Goal: Information Seeking & Learning: Learn about a topic

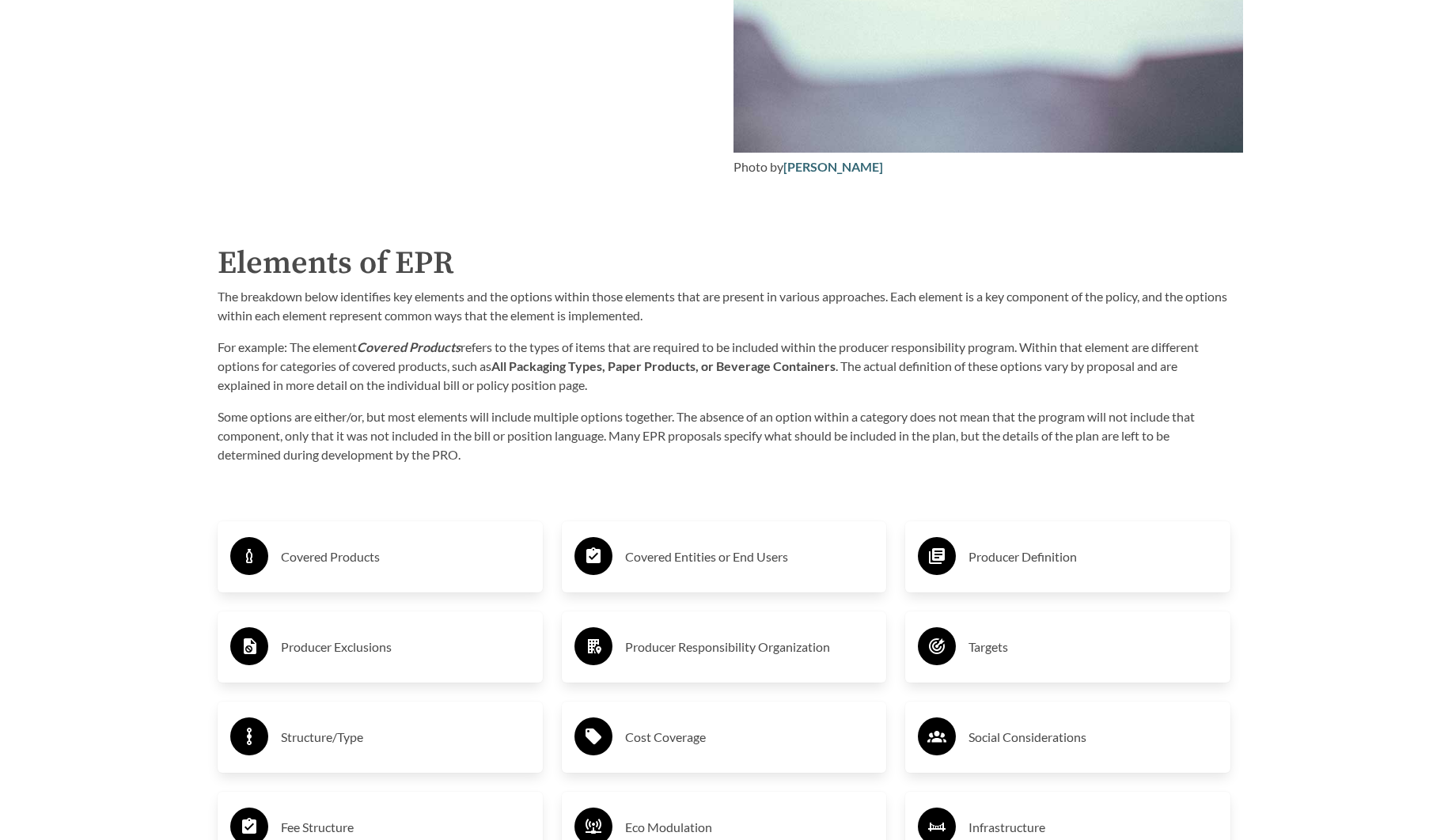
scroll to position [2611, 0]
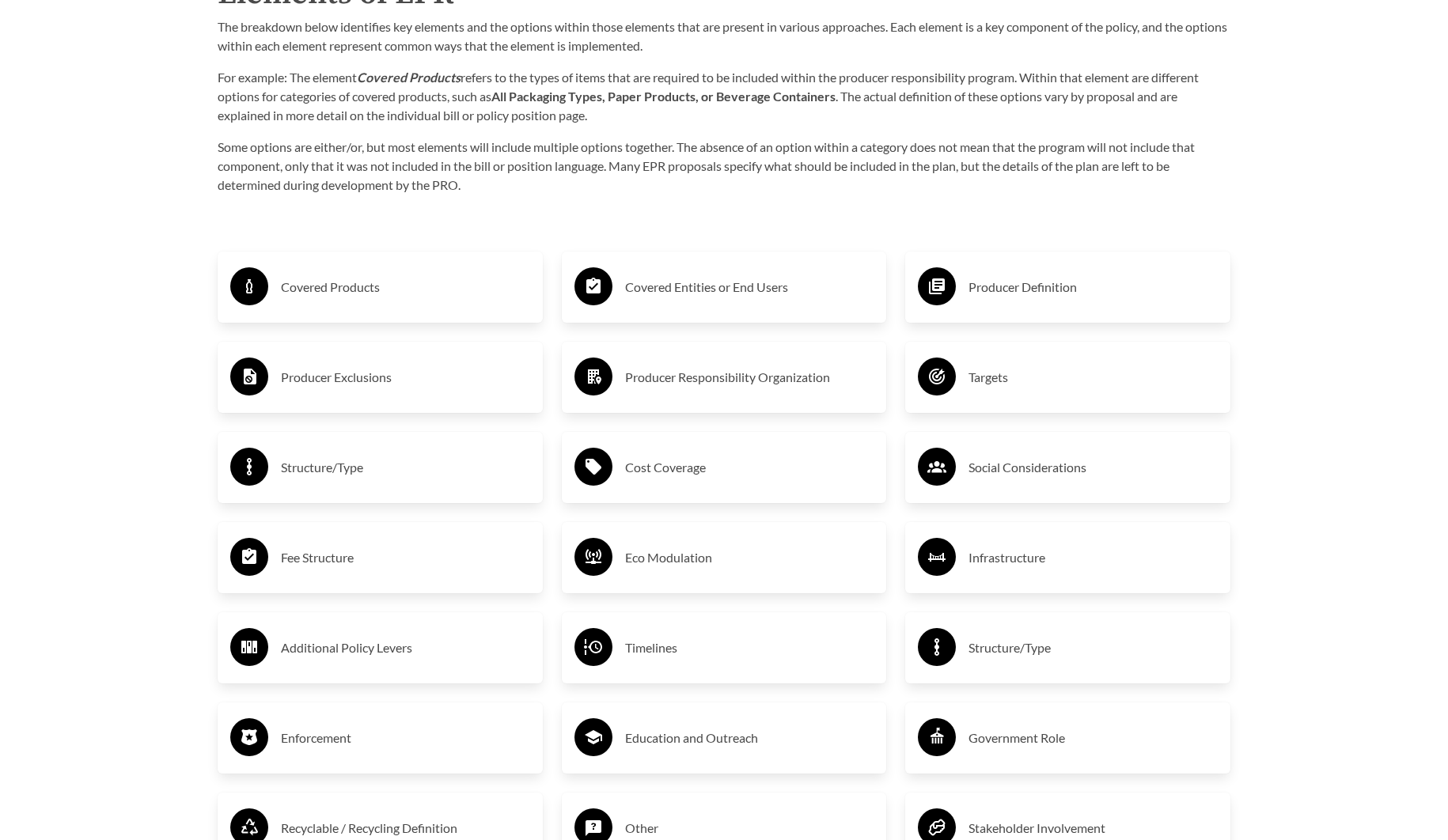
click at [333, 553] on h3 "Fee Structure" at bounding box center [406, 557] width 250 height 25
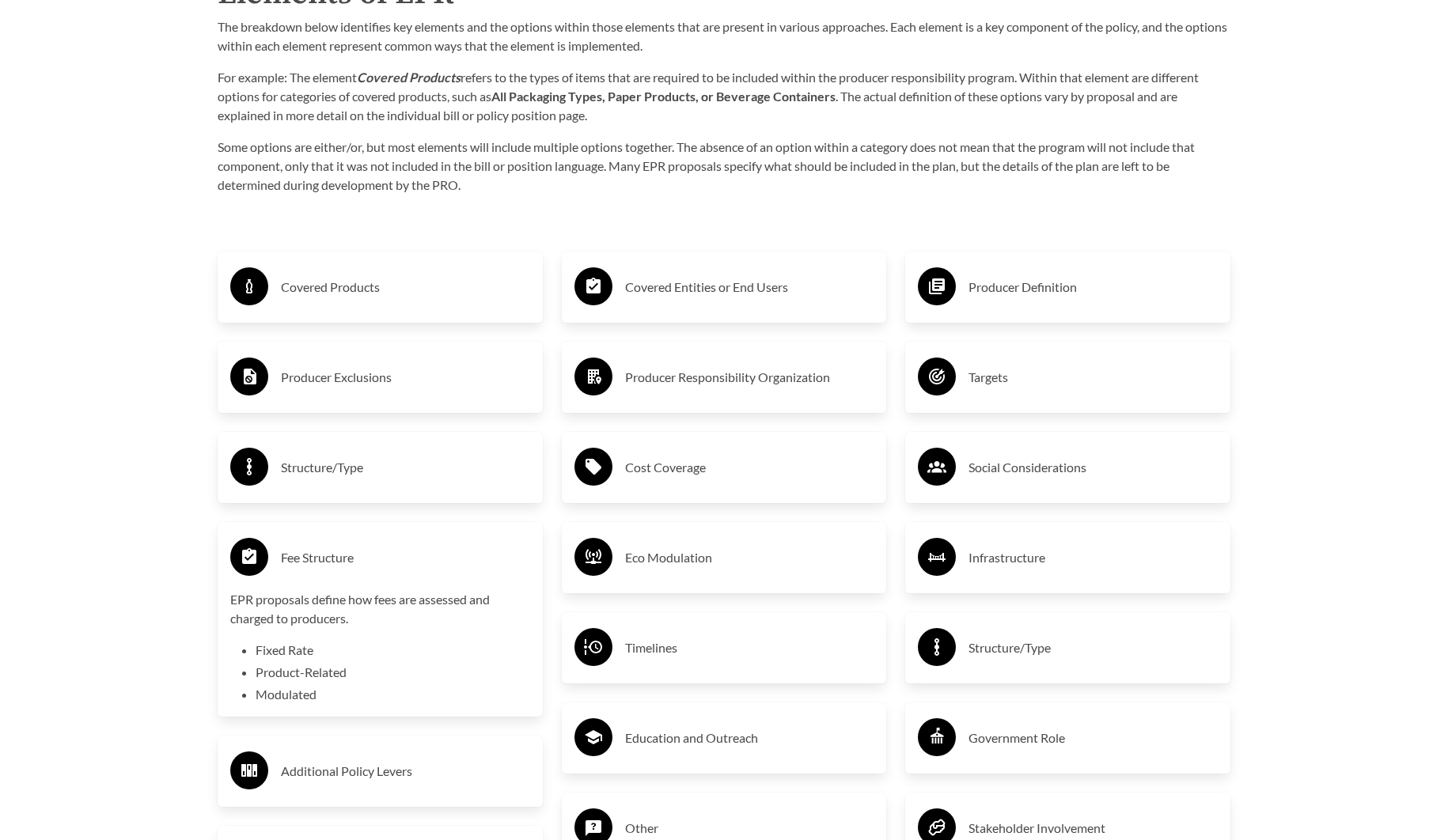
click at [342, 645] on li "Fixed Rate" at bounding box center [393, 650] width 275 height 19
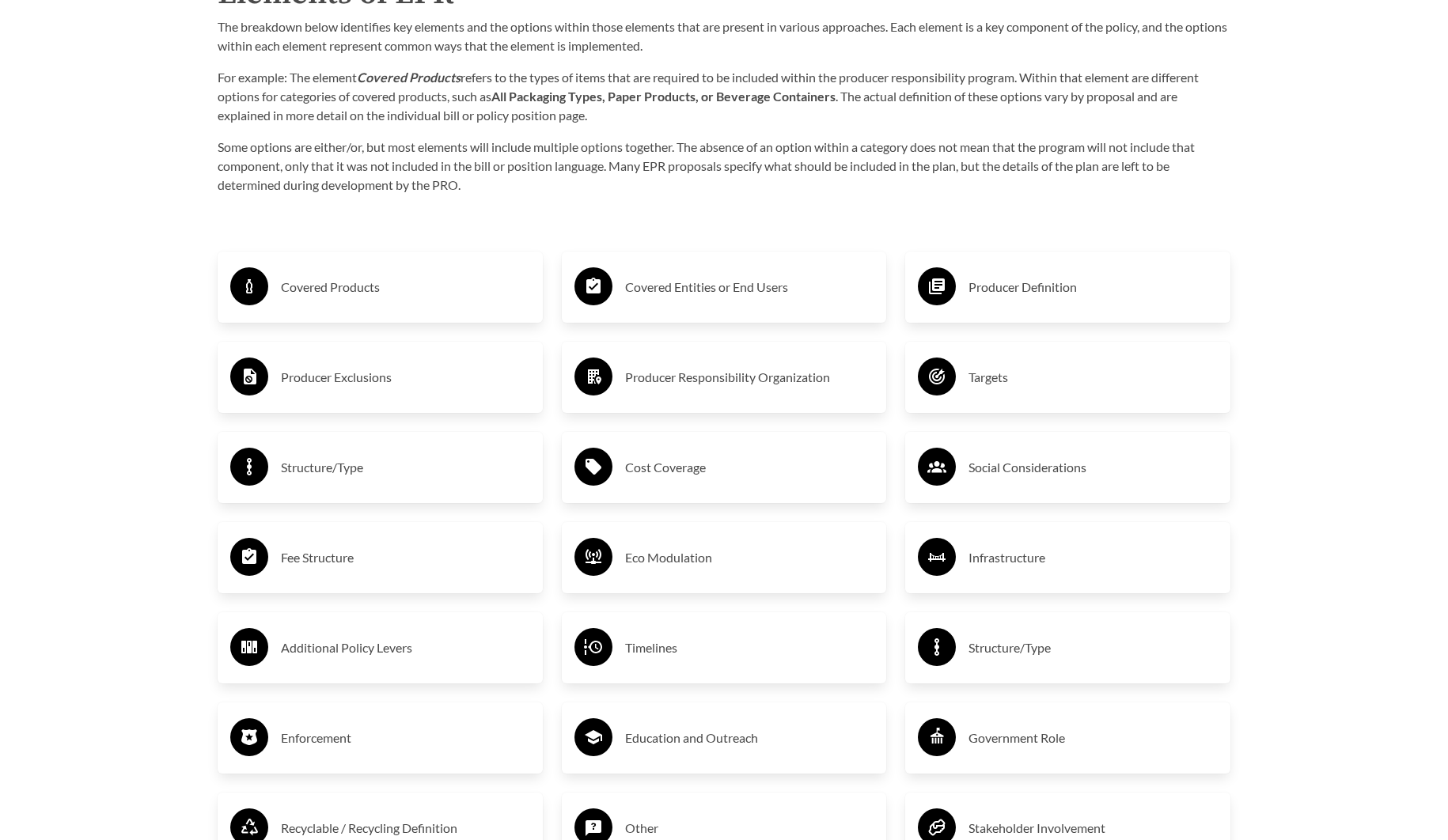
click at [341, 566] on h3 "Fee Structure" at bounding box center [406, 557] width 250 height 25
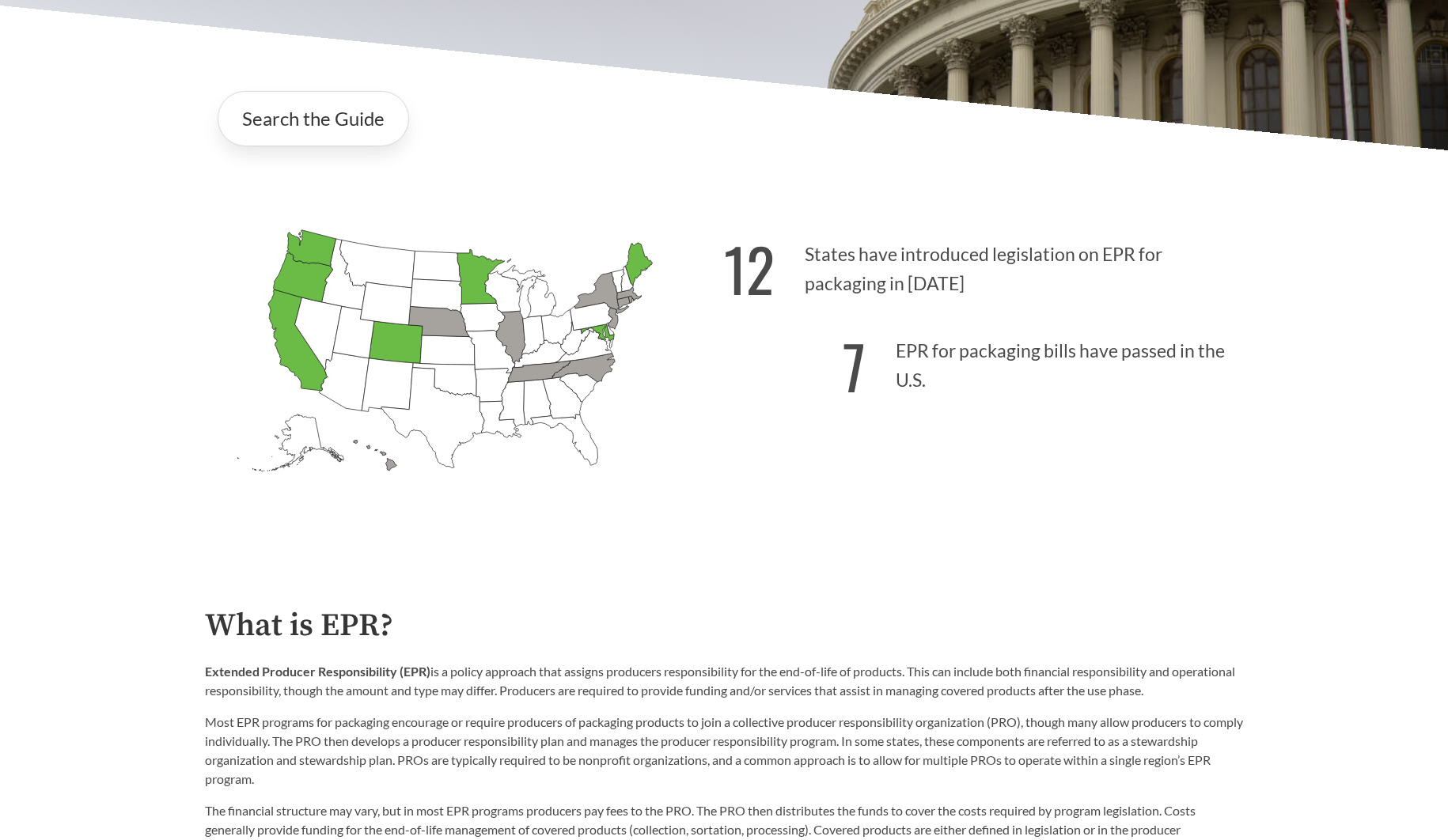
scroll to position [158, 0]
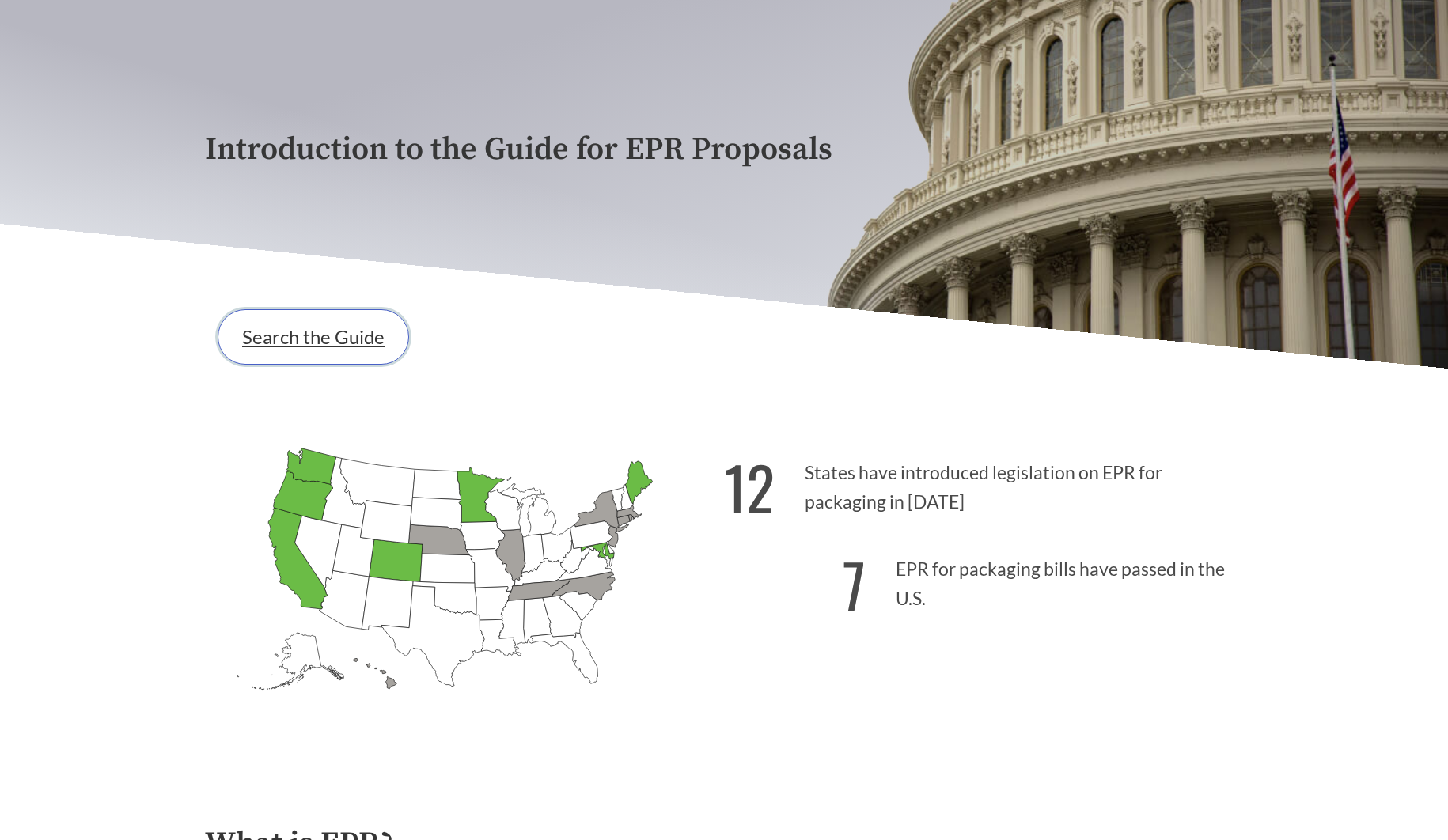
click at [290, 345] on link "Search the Guide" at bounding box center [314, 337] width 192 height 55
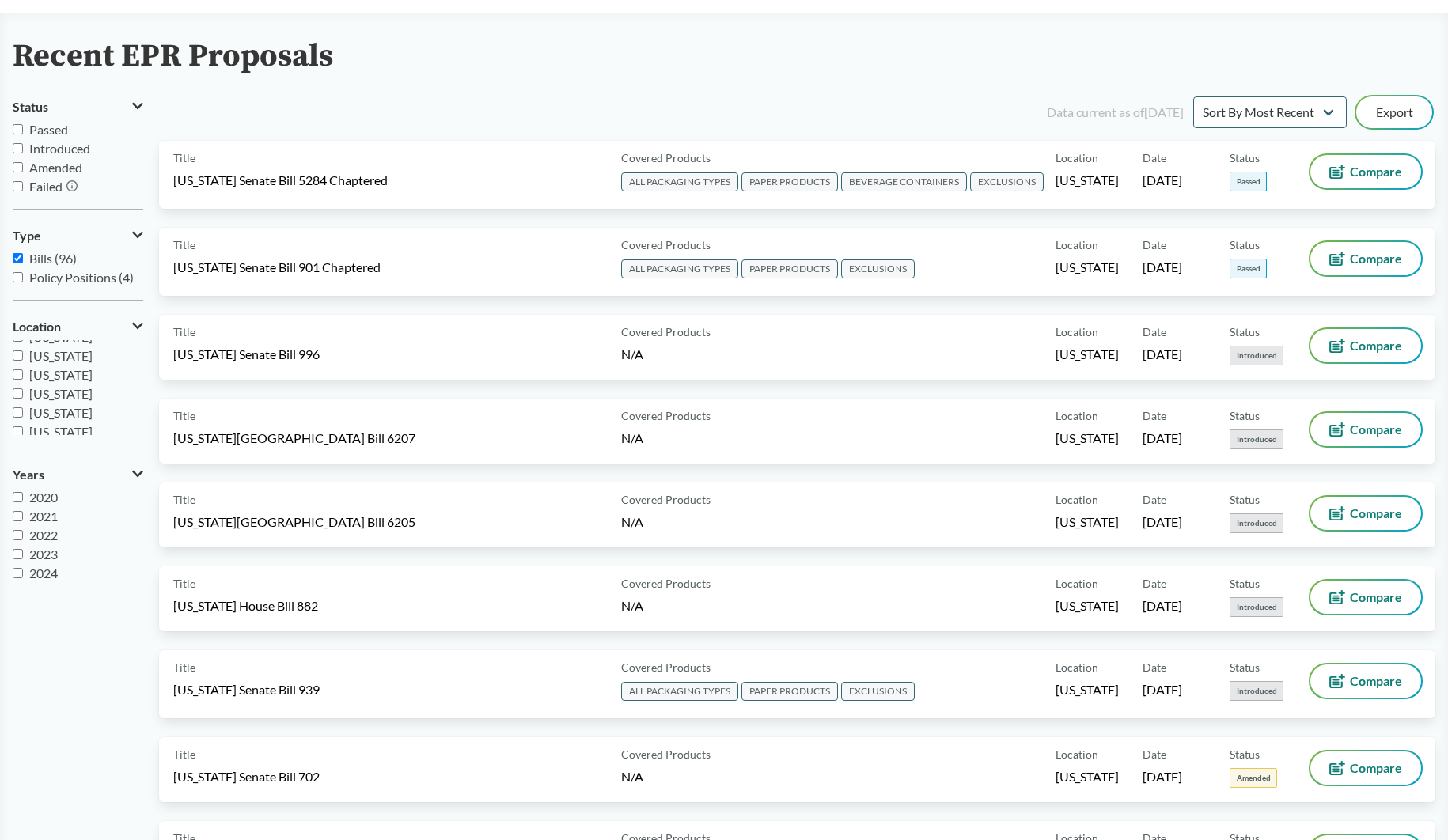
scroll to position [262, 0]
click at [17, 373] on input "[US_STATE]" at bounding box center [17, 371] width 11 height 11
checkbox input "true"
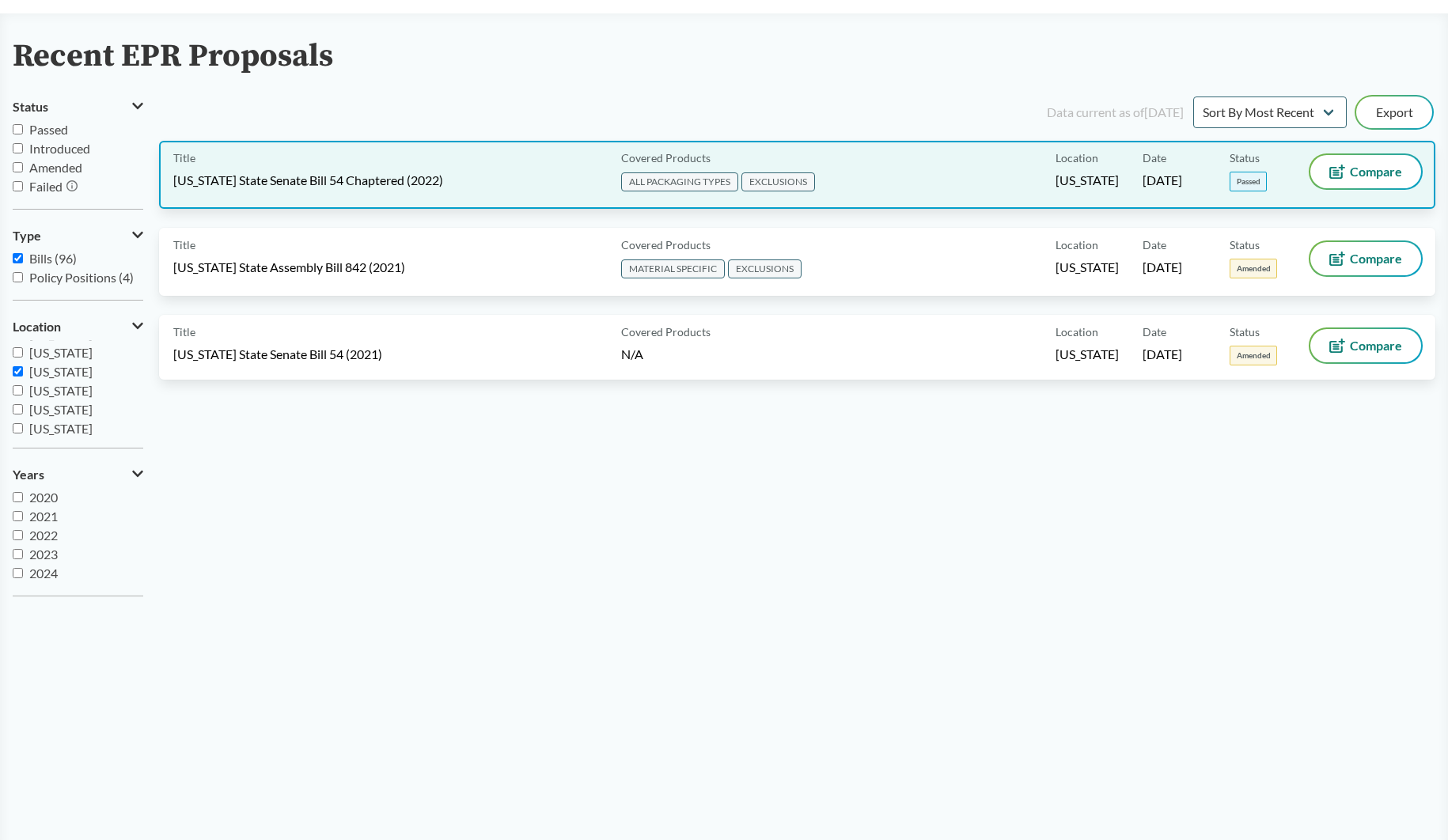
click at [497, 182] on div "Title [US_STATE] State Senate Bill 54 Chaptered (2022)" at bounding box center [394, 174] width 441 height 40
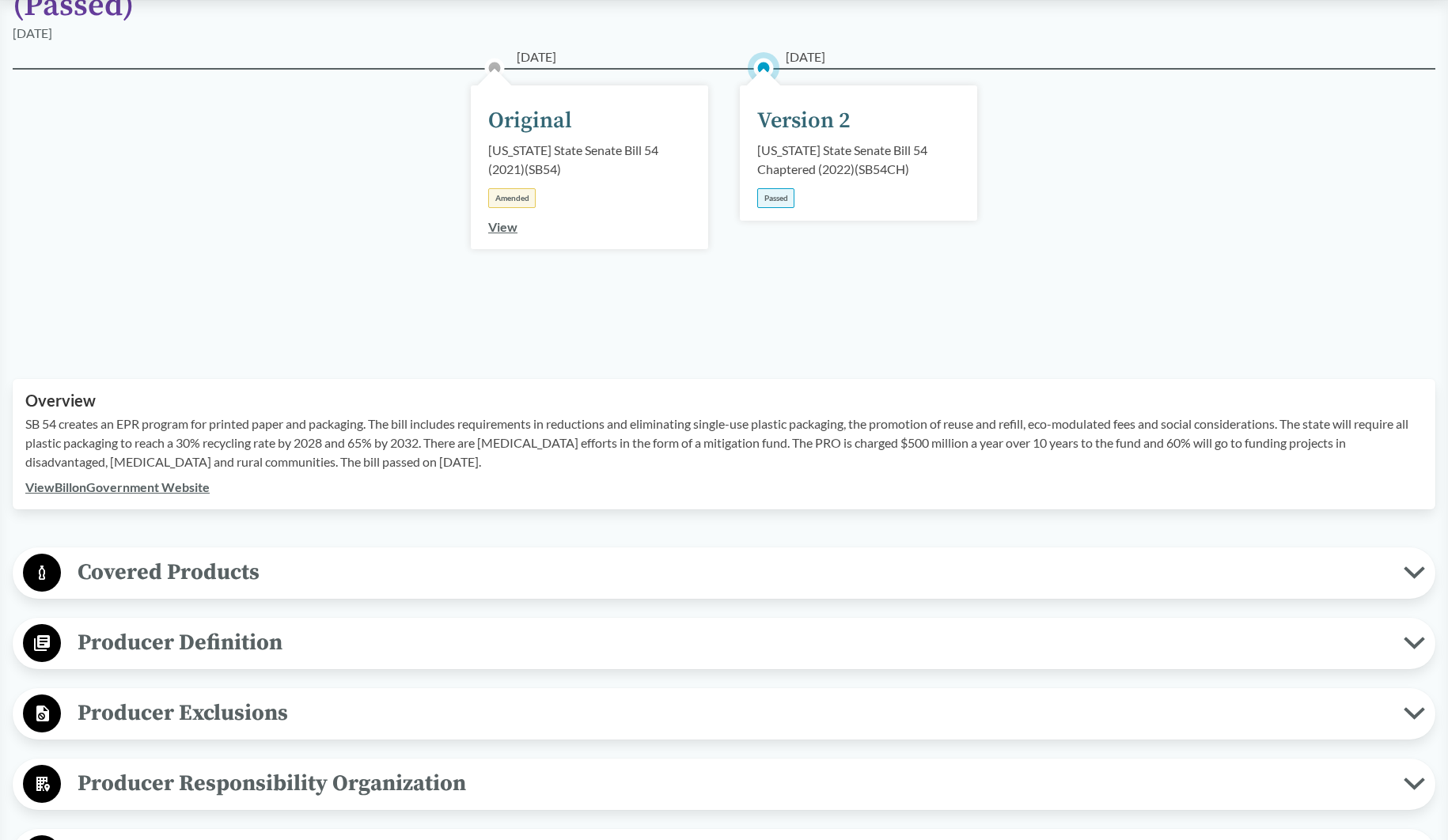
scroll to position [237, 0]
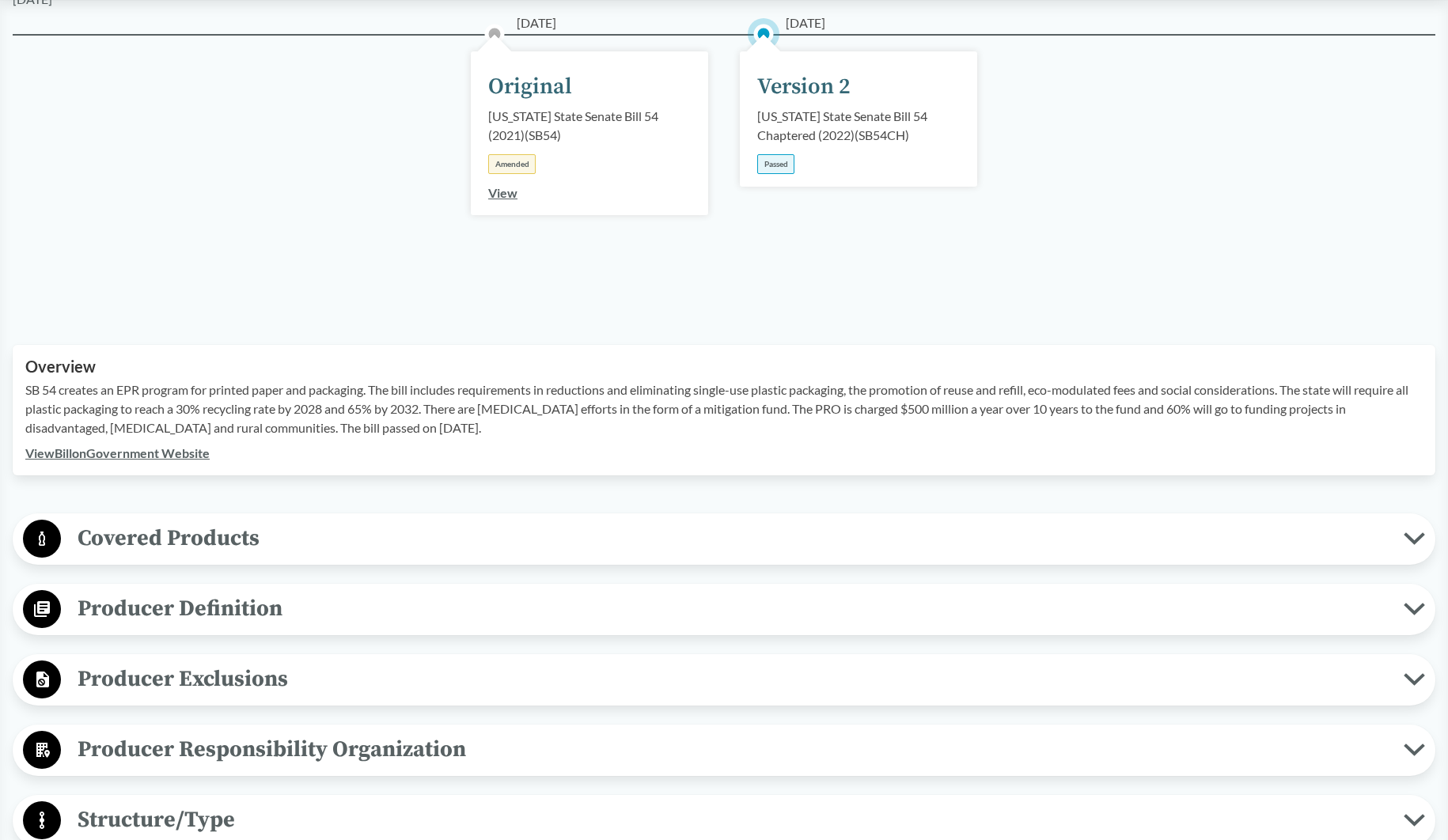
click at [204, 534] on span "Covered Products" at bounding box center [732, 538] width 1342 height 36
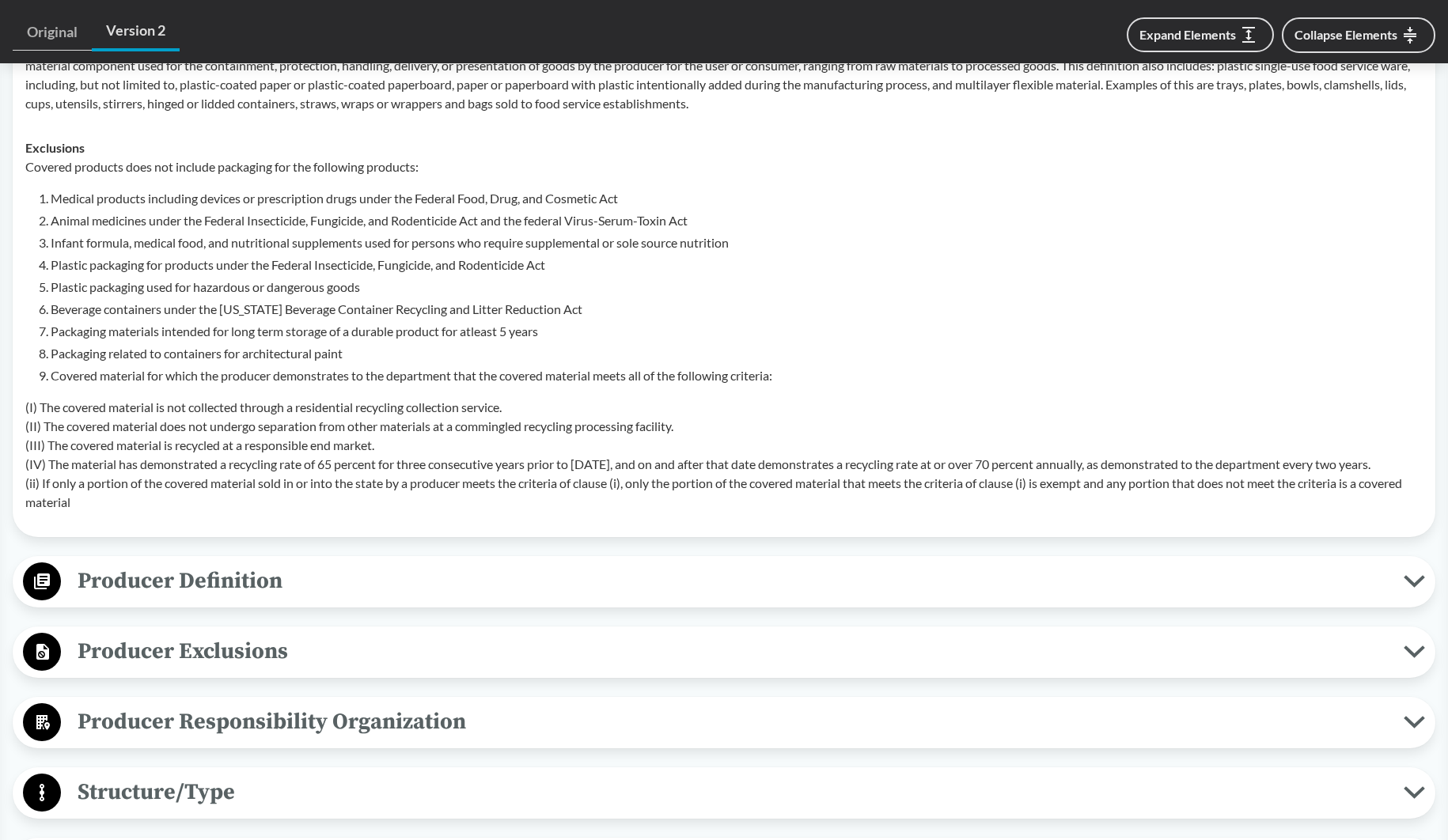
scroll to position [870, 0]
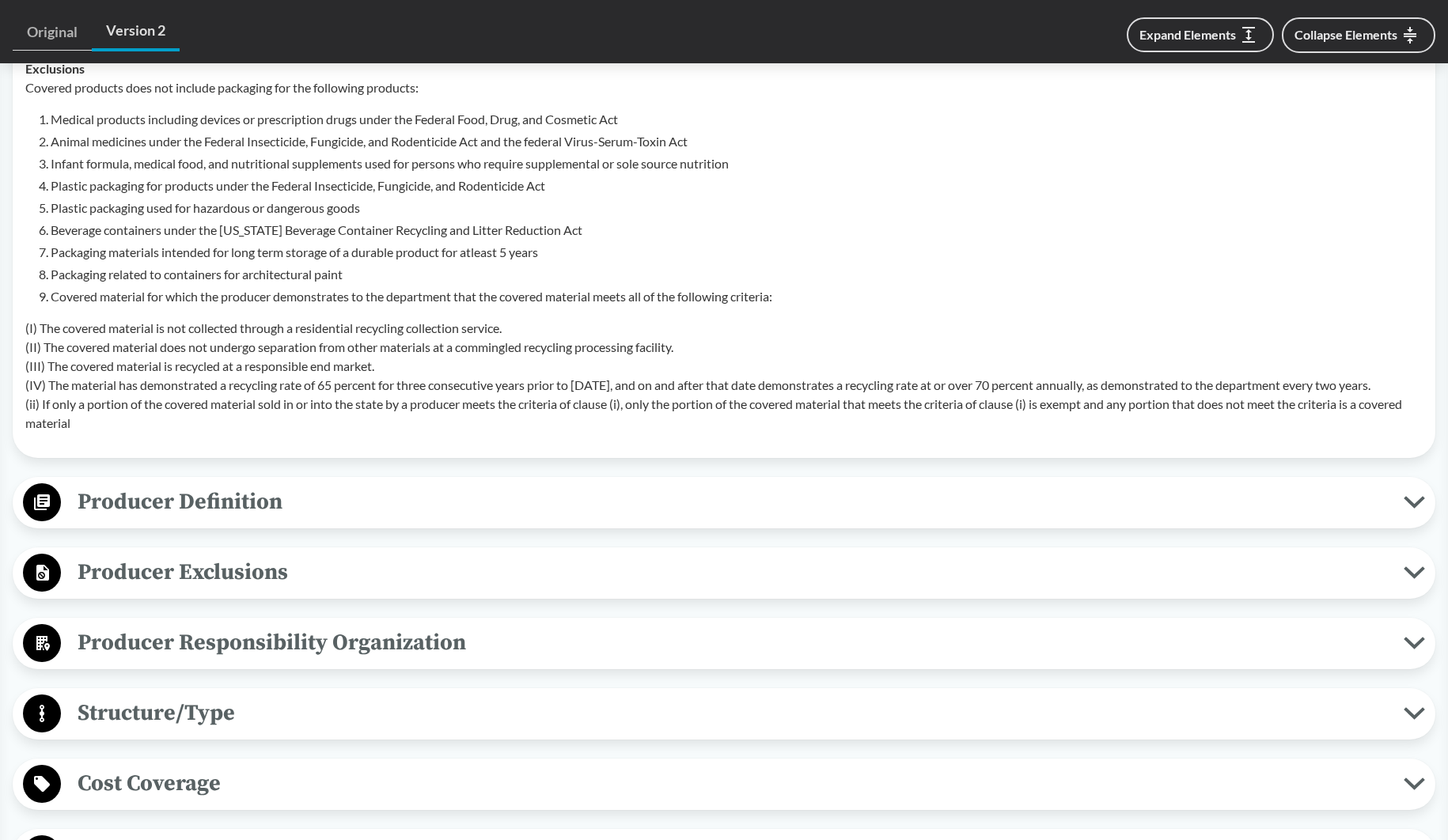
click at [364, 661] on span "Producer Responsibility Organization" at bounding box center [732, 643] width 1342 height 36
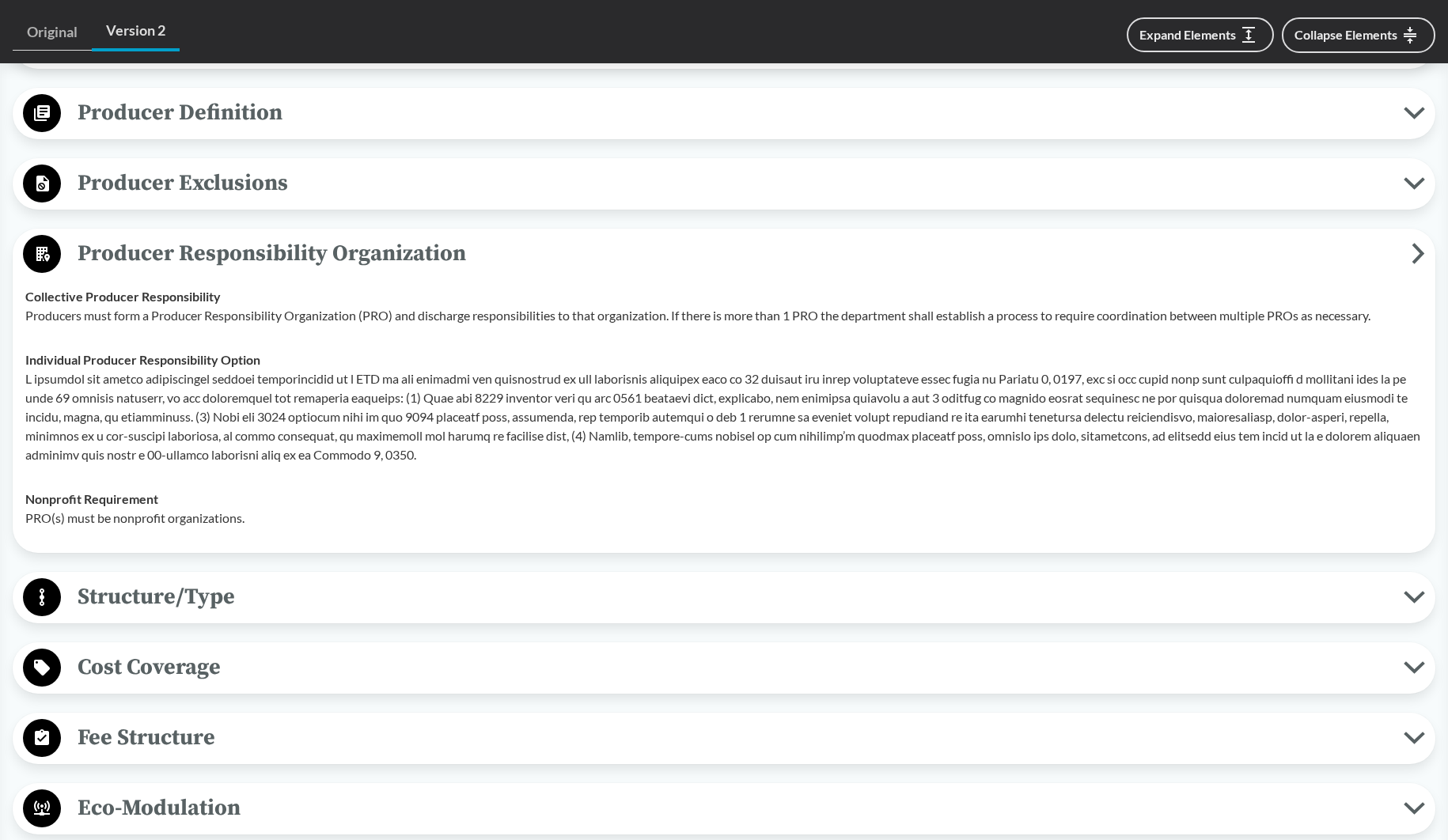
scroll to position [1266, 0]
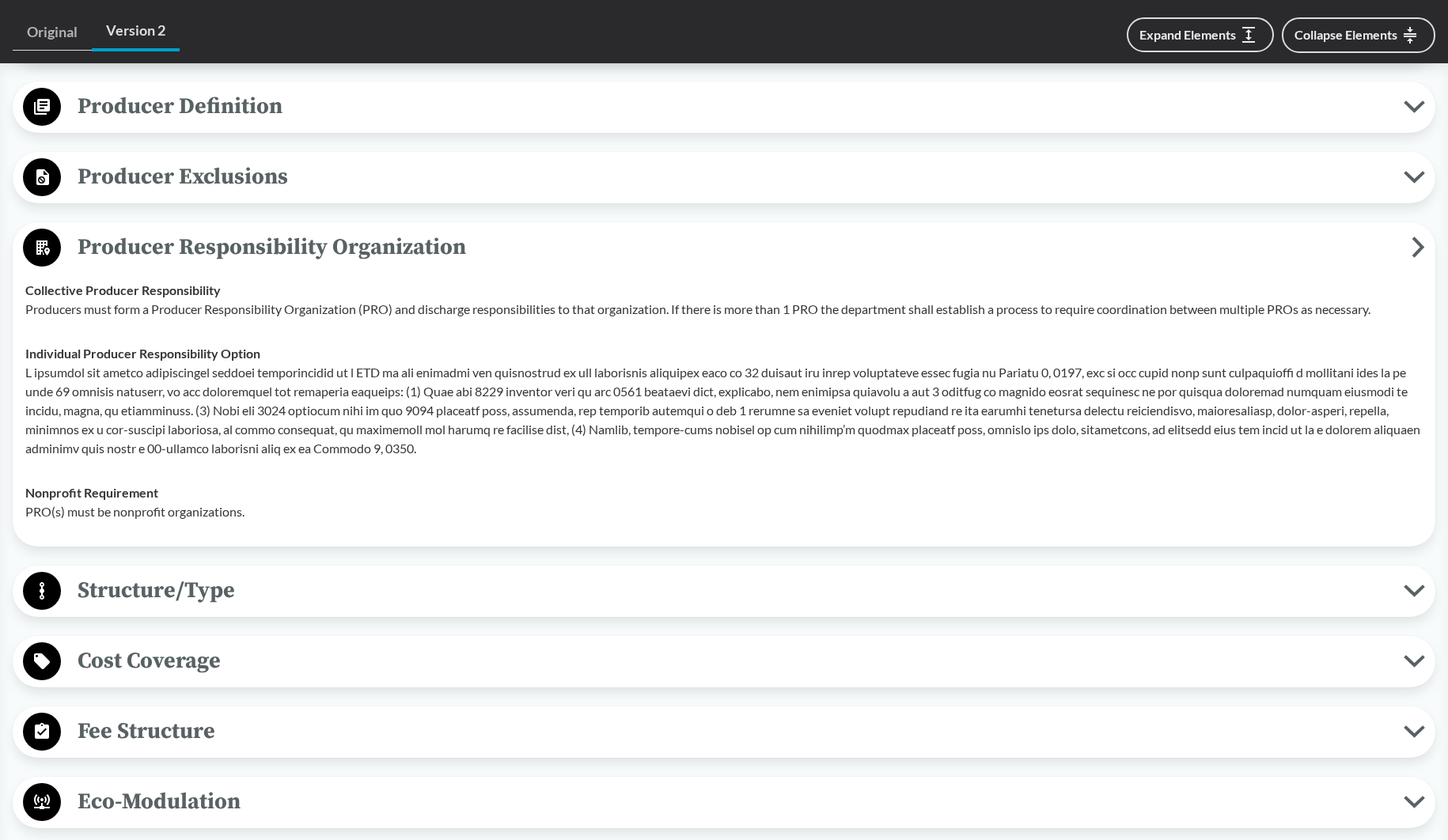
click at [347, 605] on span "Structure/Type" at bounding box center [732, 590] width 1342 height 36
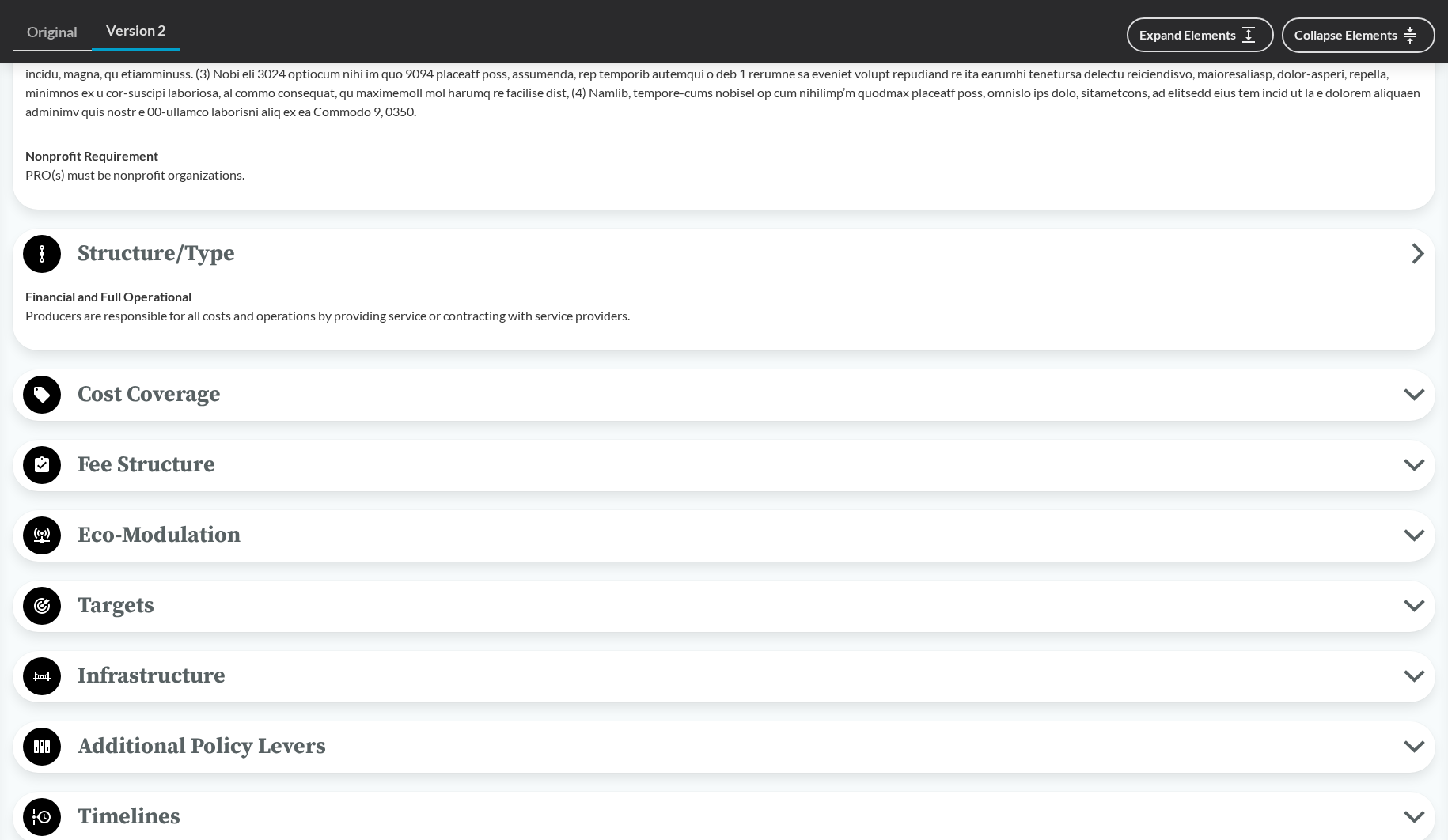
scroll to position [1662, 0]
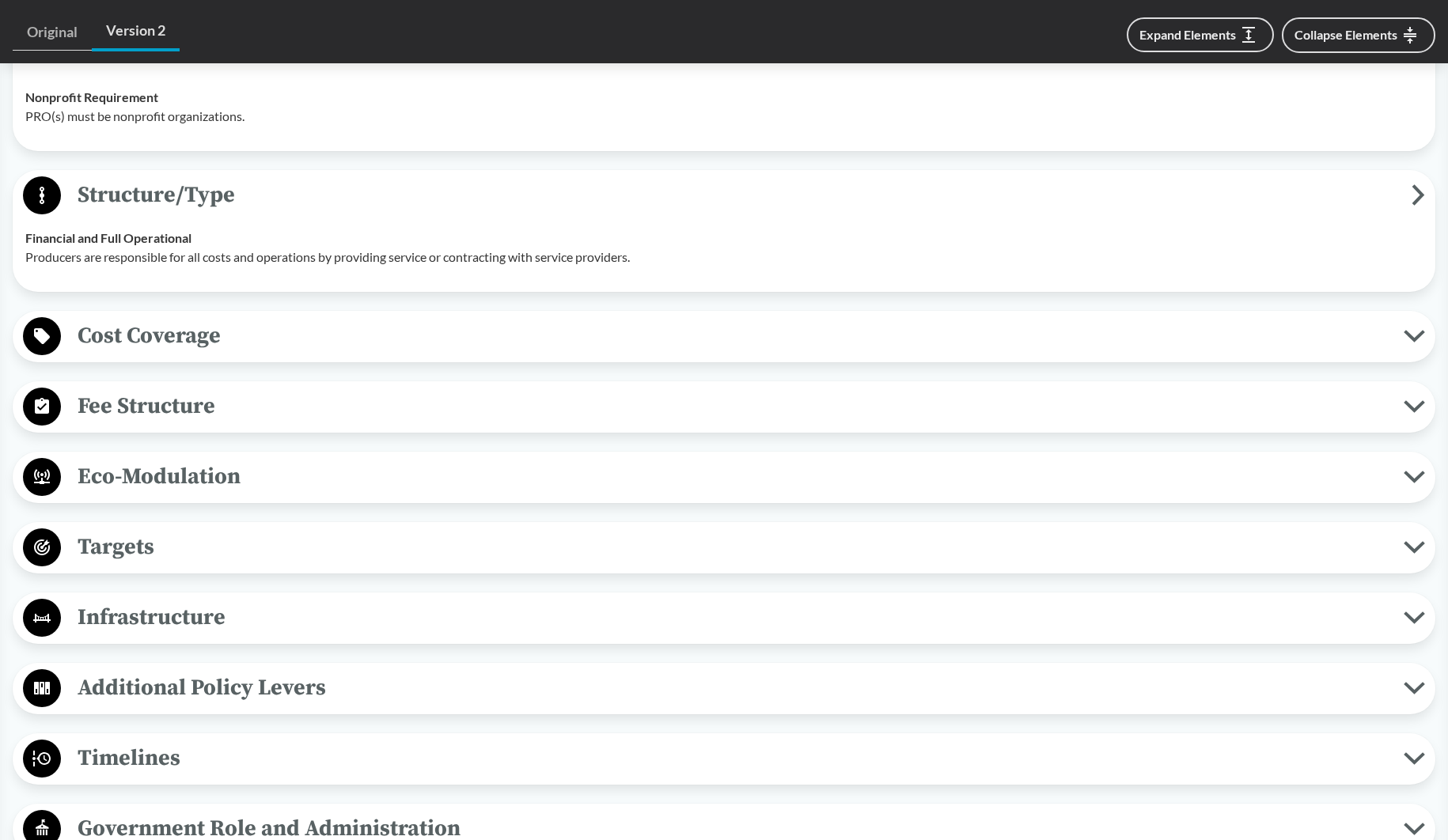
click at [217, 424] on span "Fee Structure" at bounding box center [732, 405] width 1342 height 36
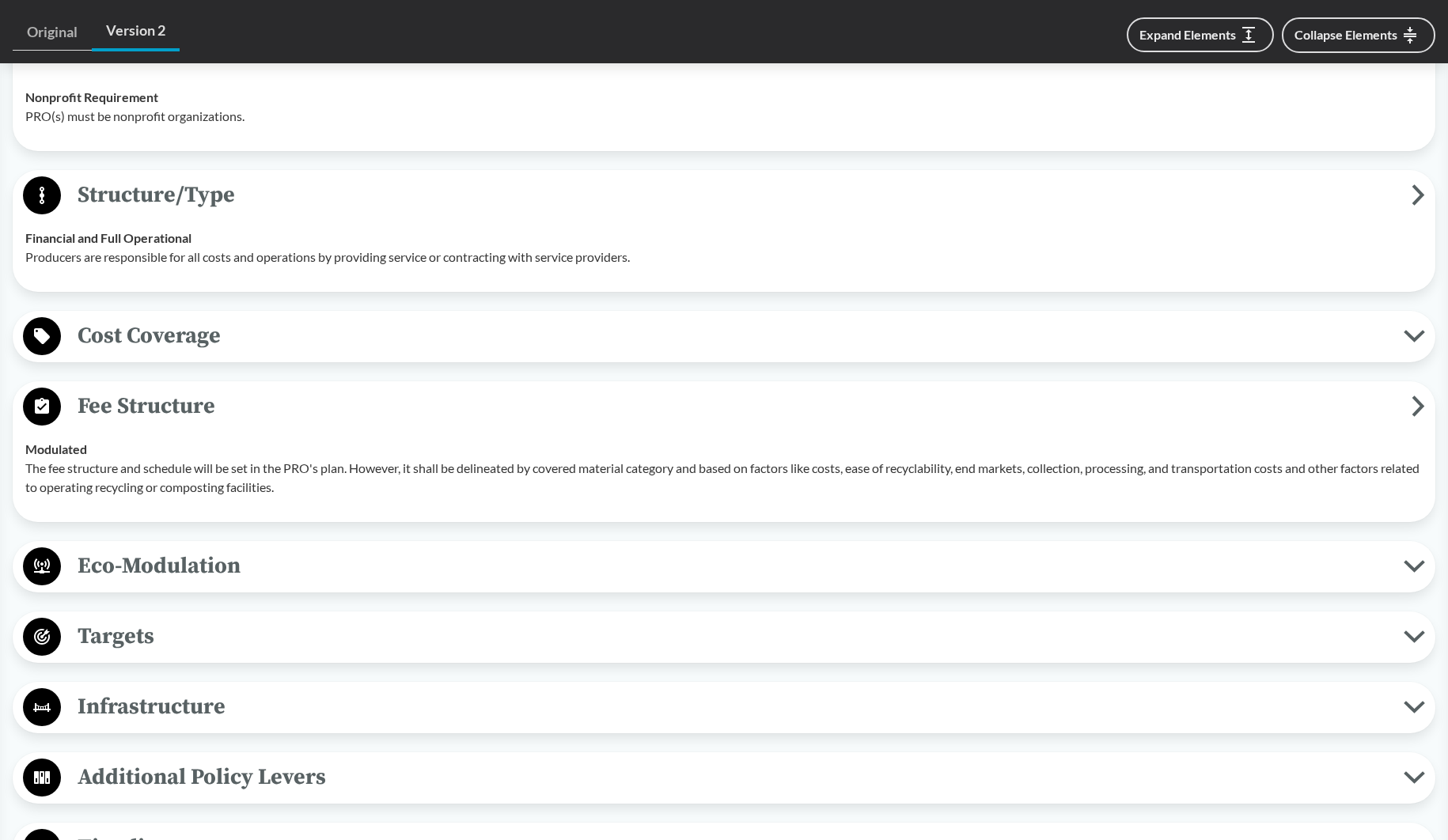
click at [210, 347] on span "Cost Coverage" at bounding box center [732, 336] width 1342 height 36
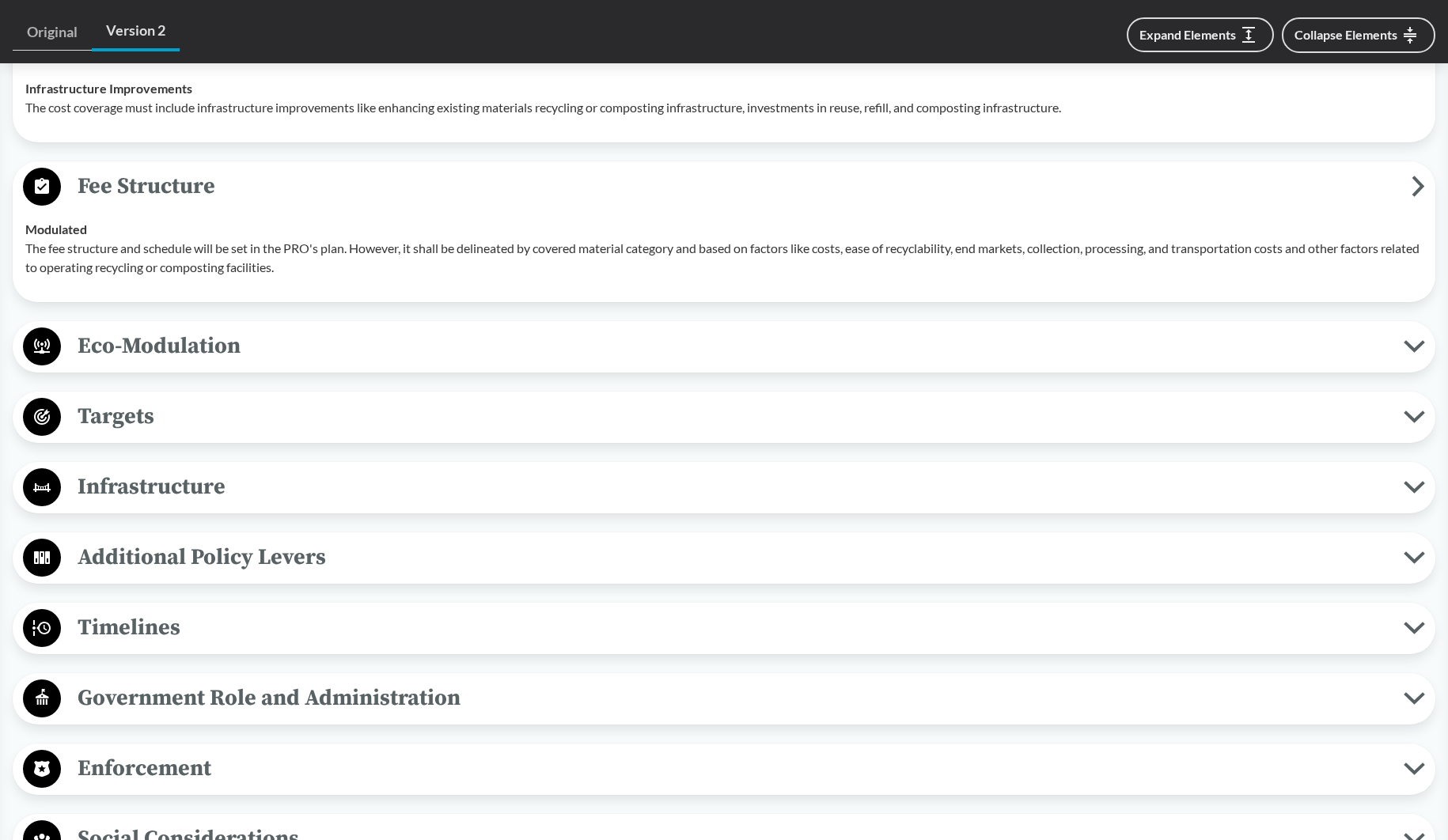
scroll to position [2215, 0]
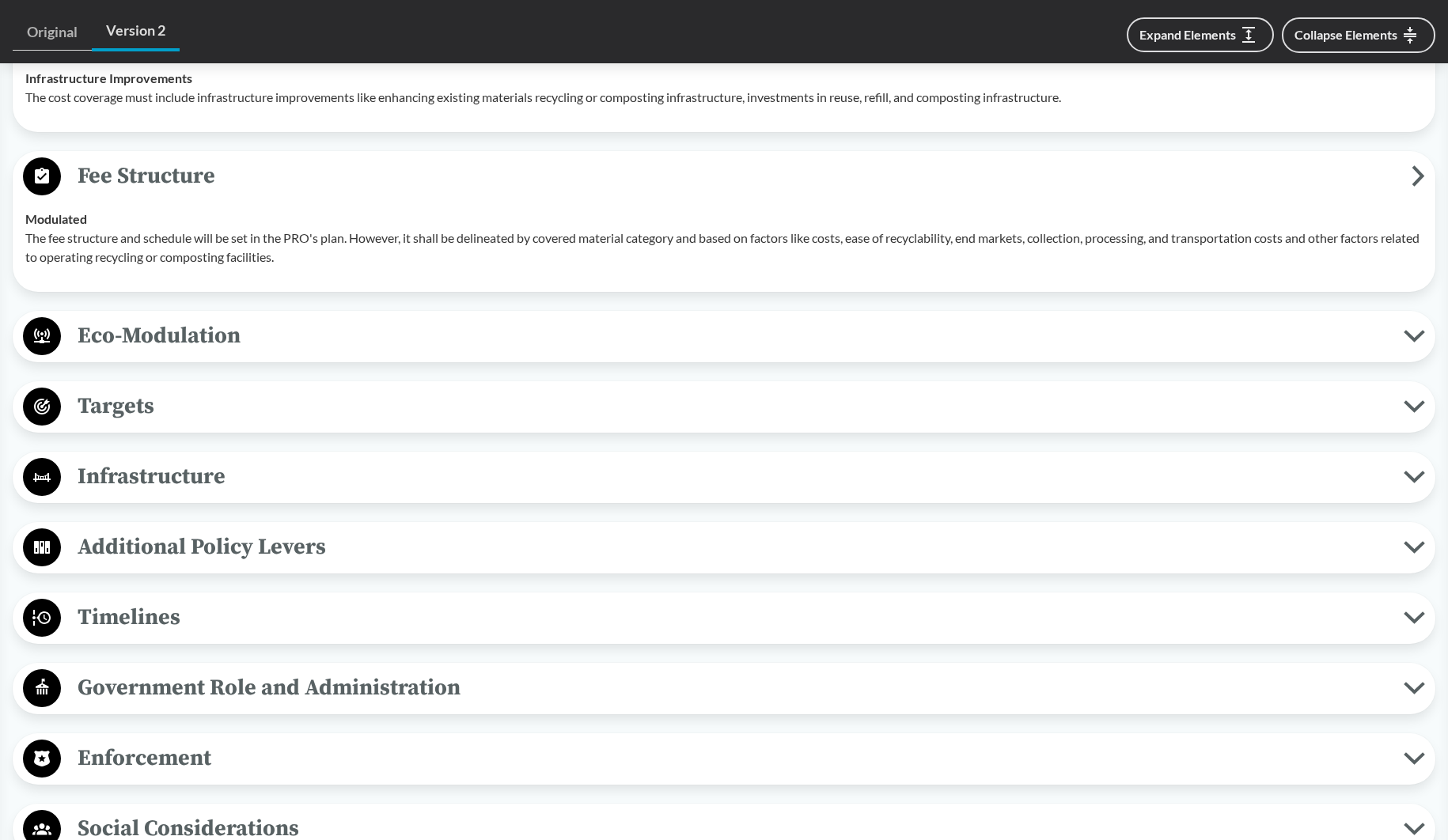
click at [180, 424] on span "Targets" at bounding box center [732, 405] width 1342 height 36
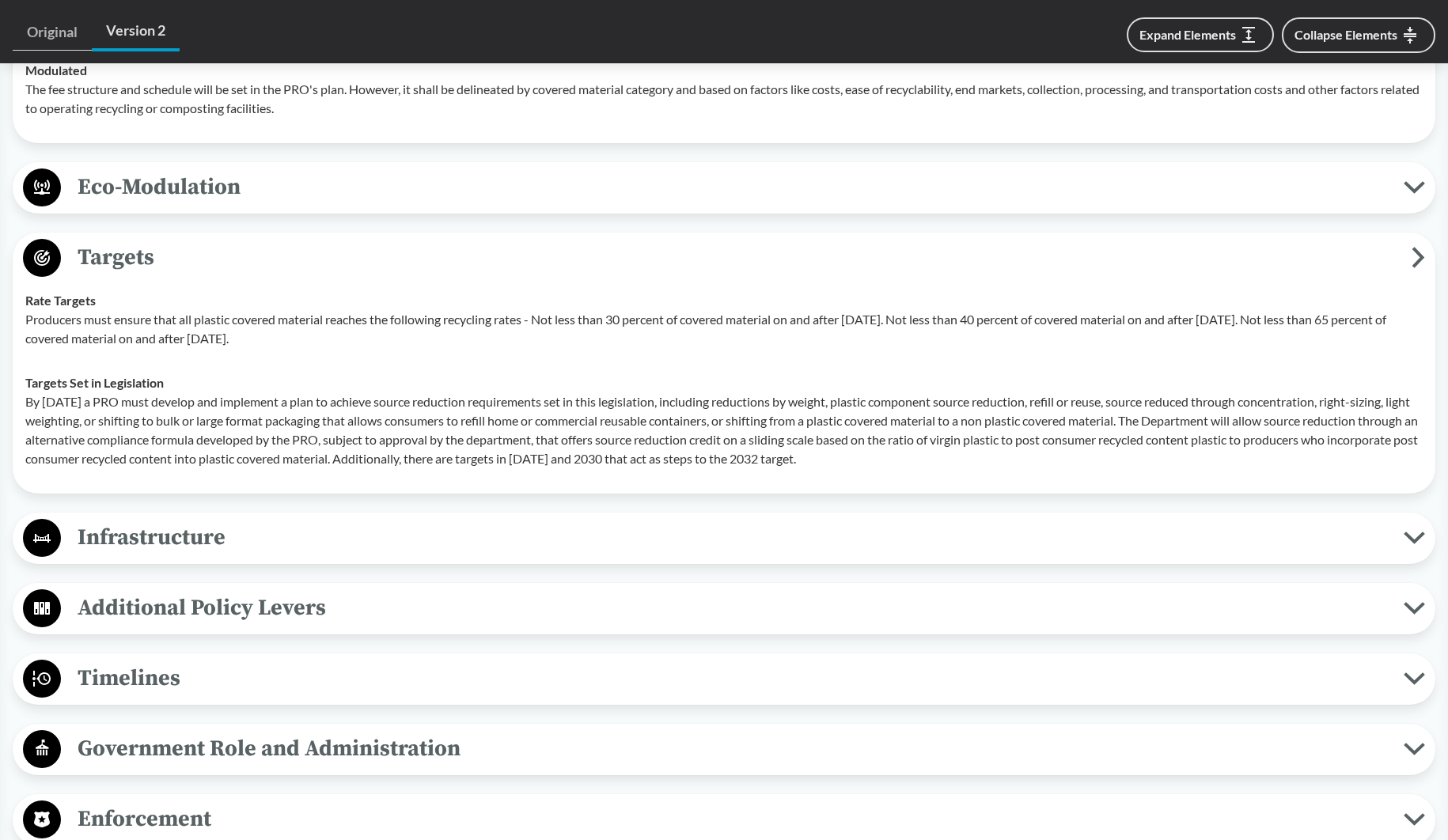
scroll to position [2373, 0]
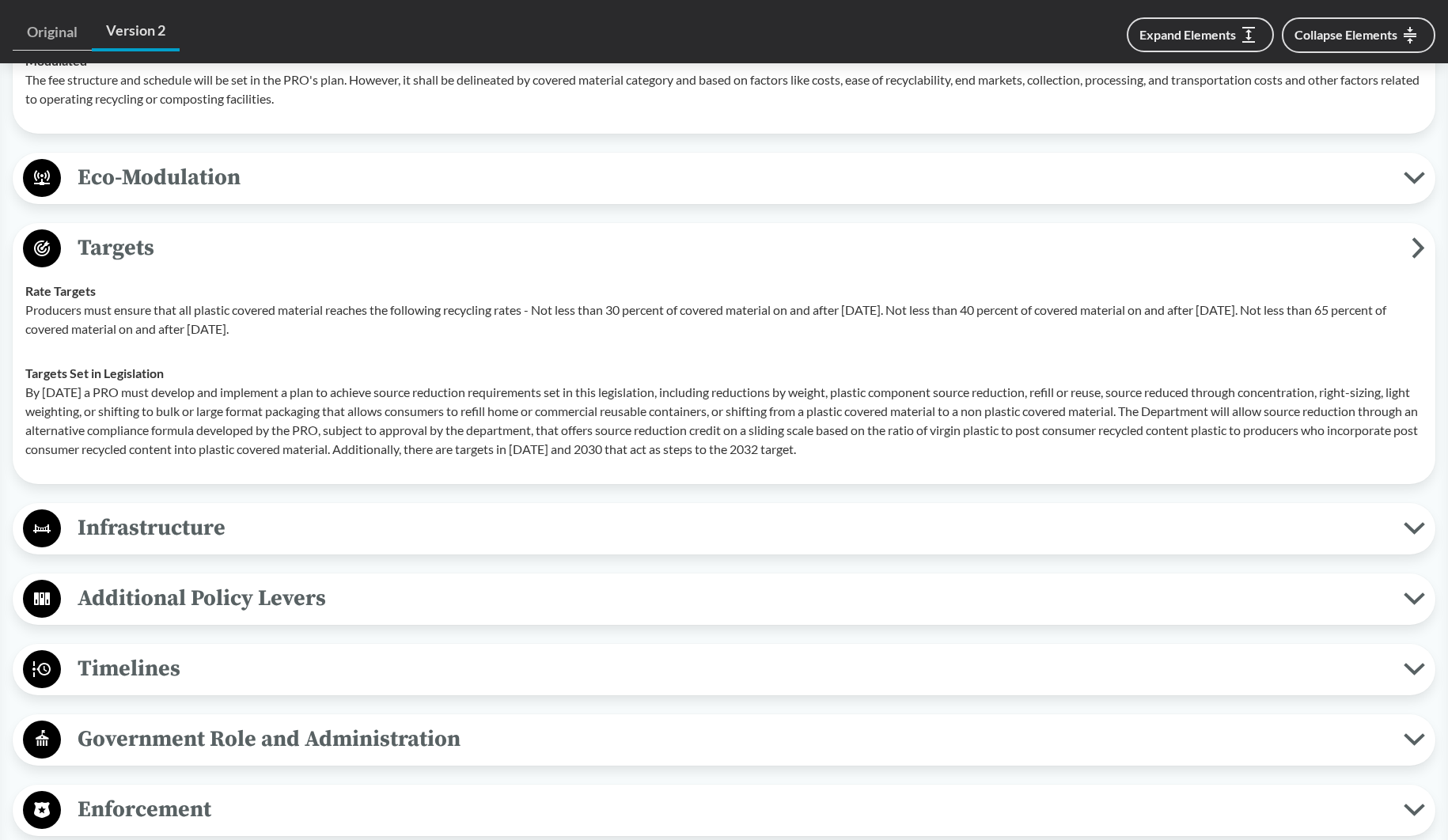
click at [154, 687] on span "Timelines" at bounding box center [732, 669] width 1342 height 36
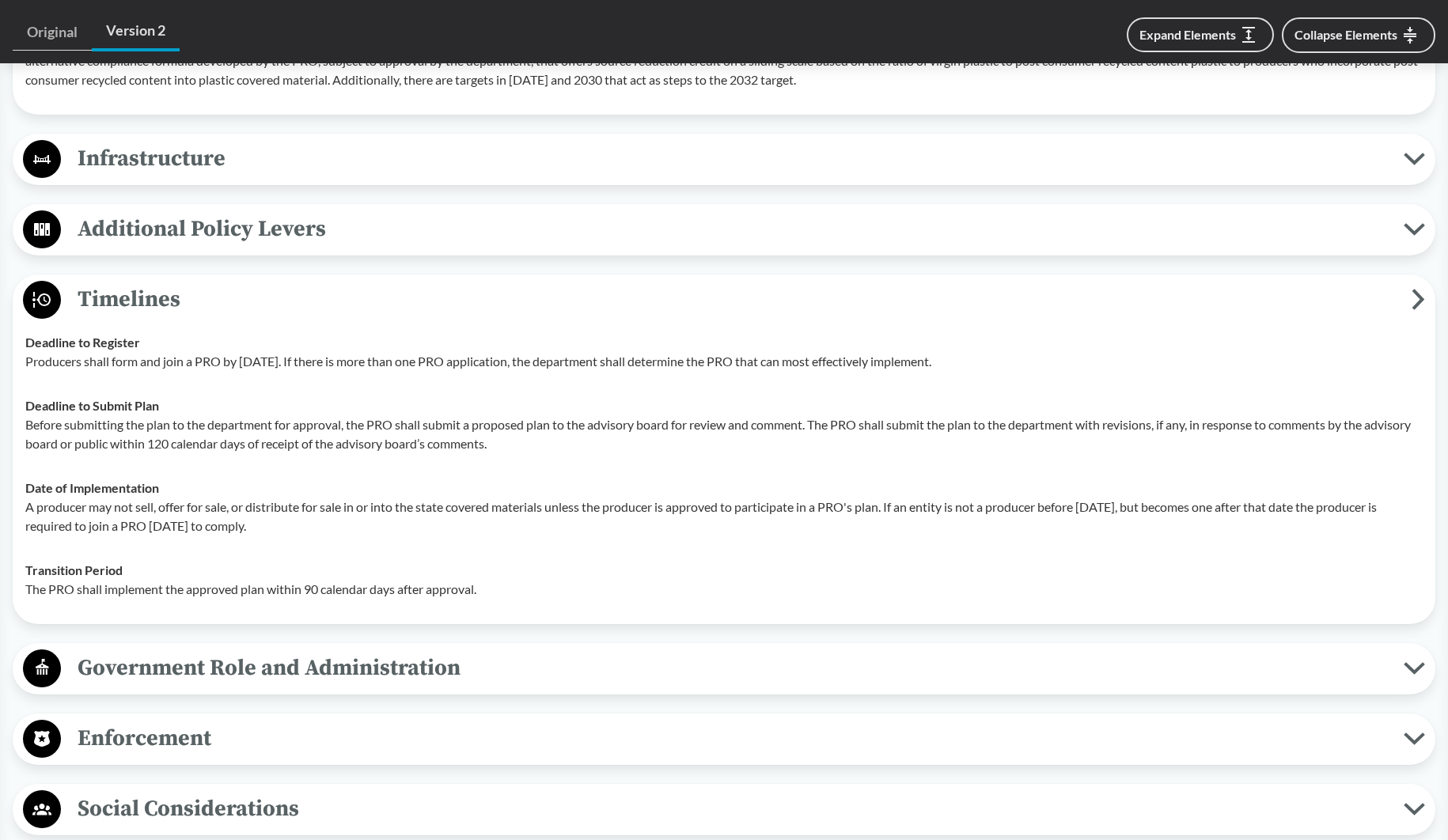
scroll to position [2769, 0]
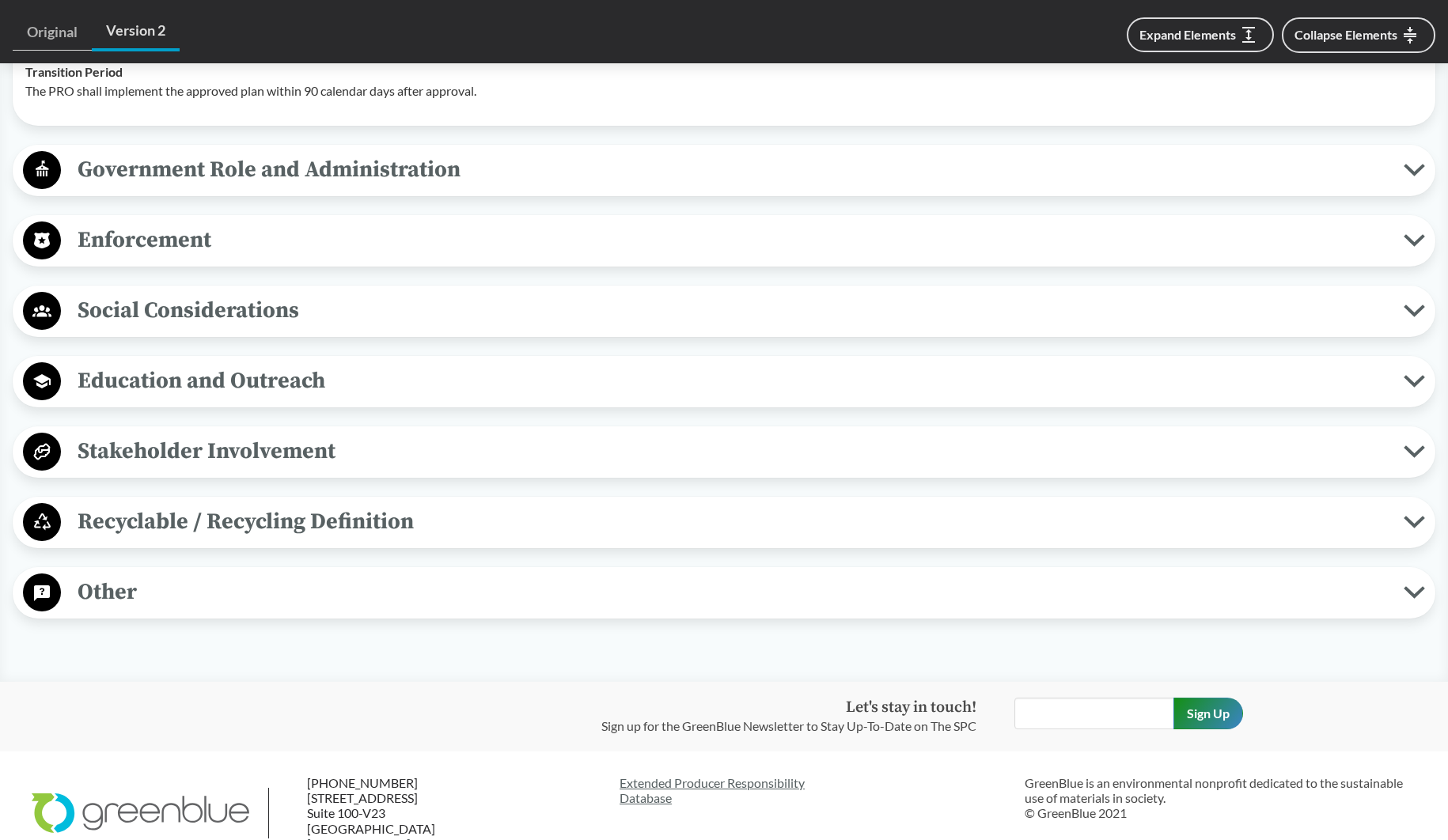
scroll to position [3244, 0]
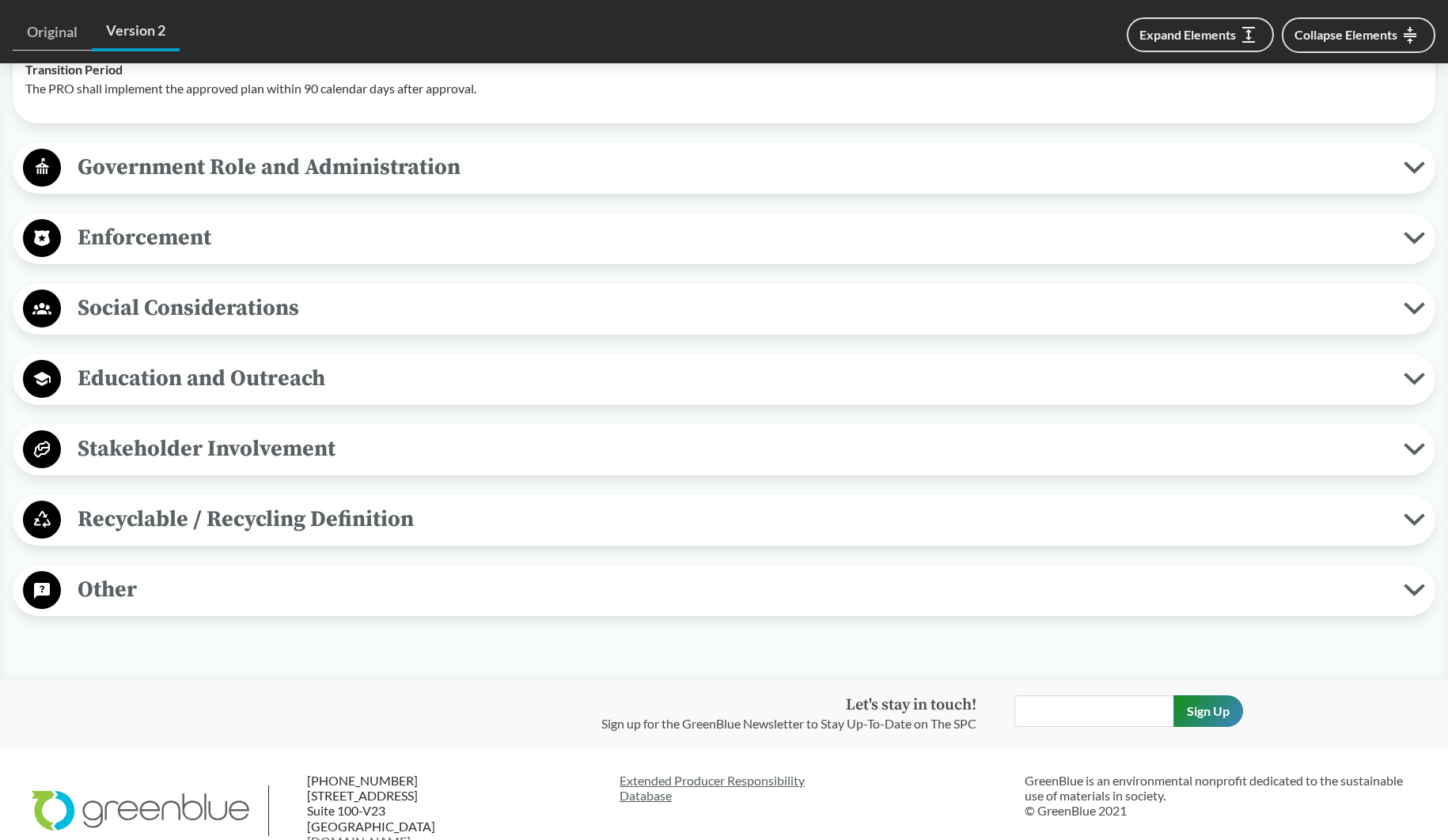
click at [311, 527] on span "Recyclable / Recycling Definition" at bounding box center [732, 519] width 1342 height 36
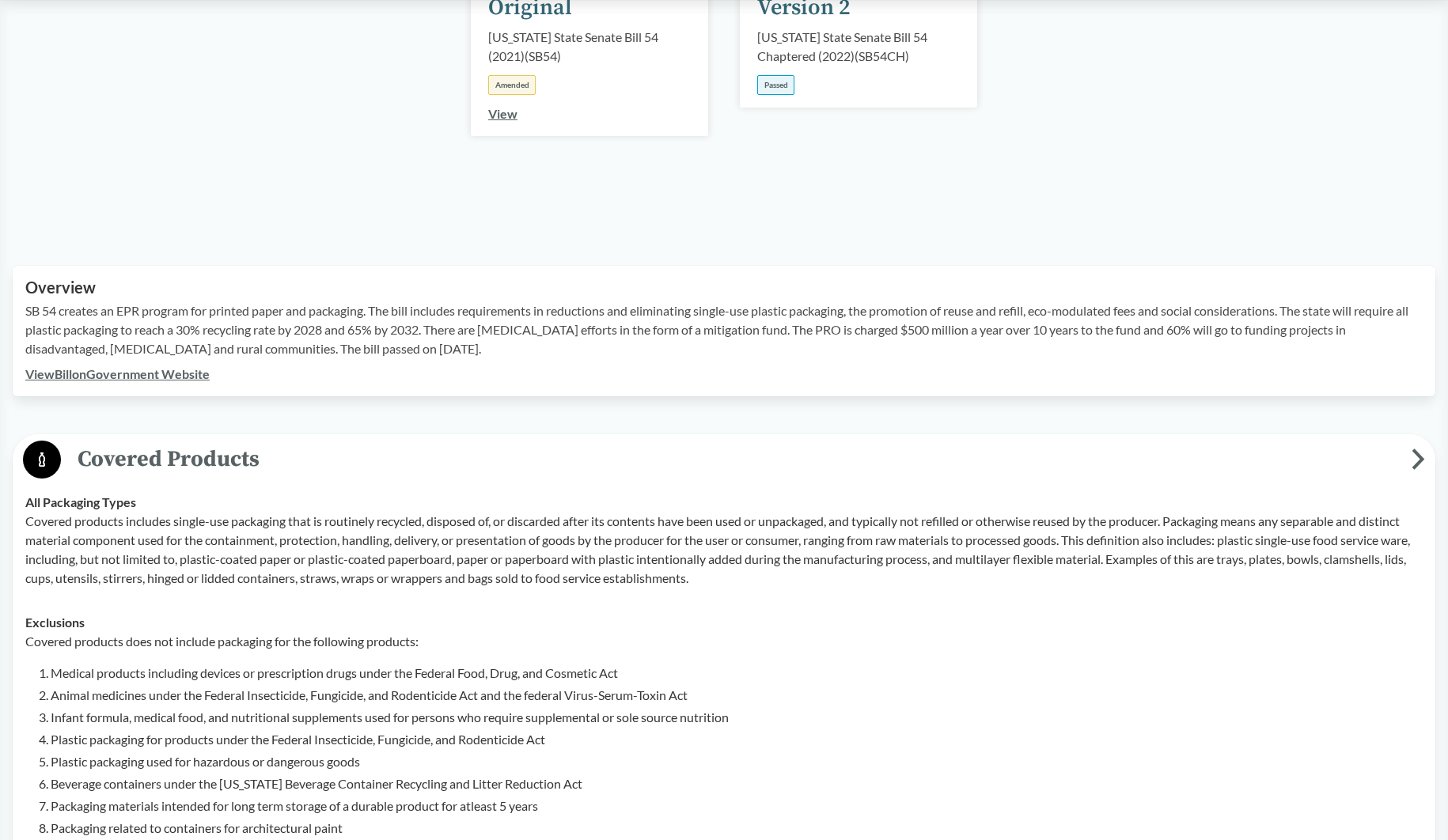
scroll to position [712, 0]
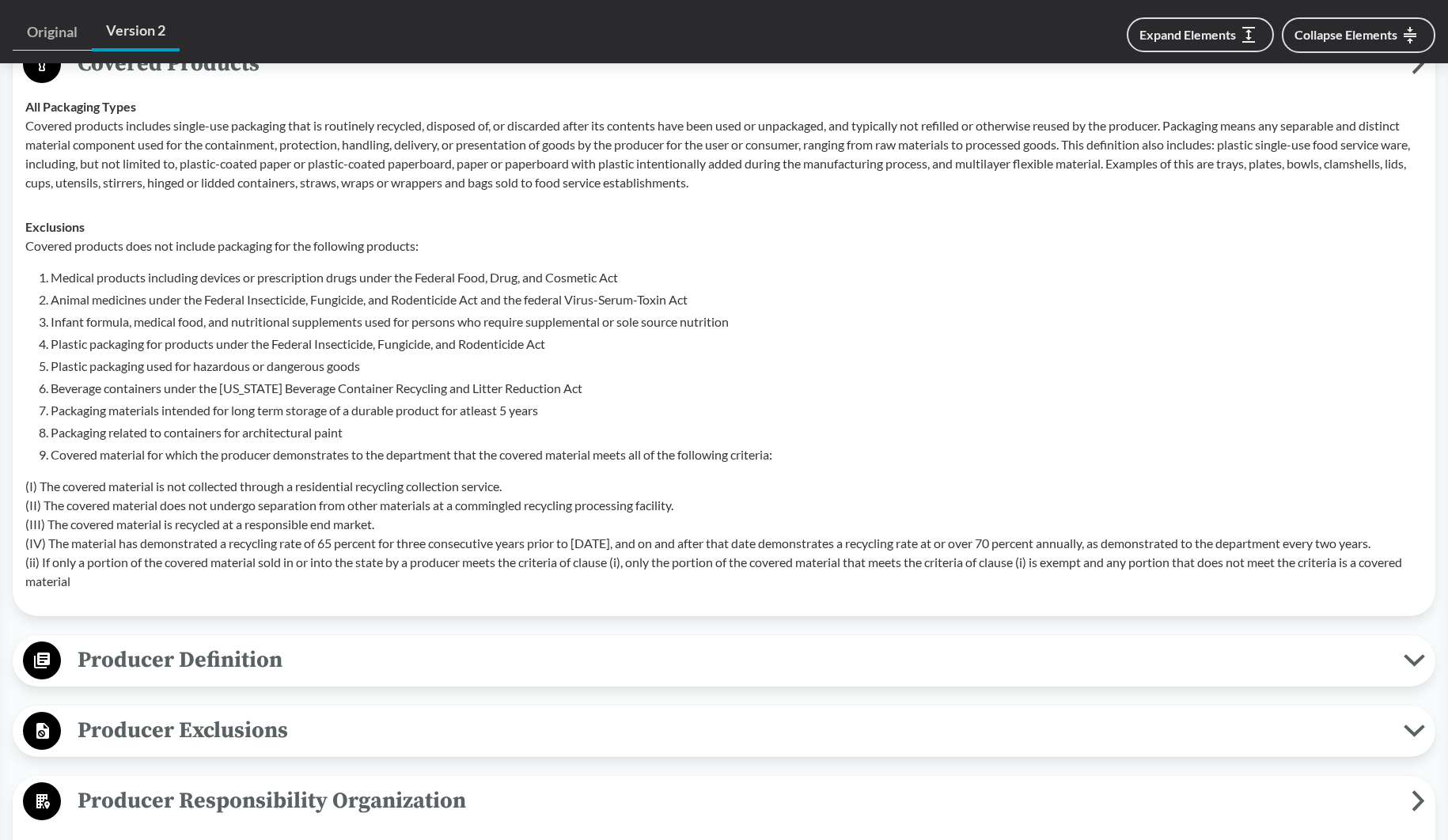
click at [1151, 381] on li "Beverage containers under the [US_STATE] Beverage Container Recycling and Litte…" at bounding box center [736, 389] width 1372 height 19
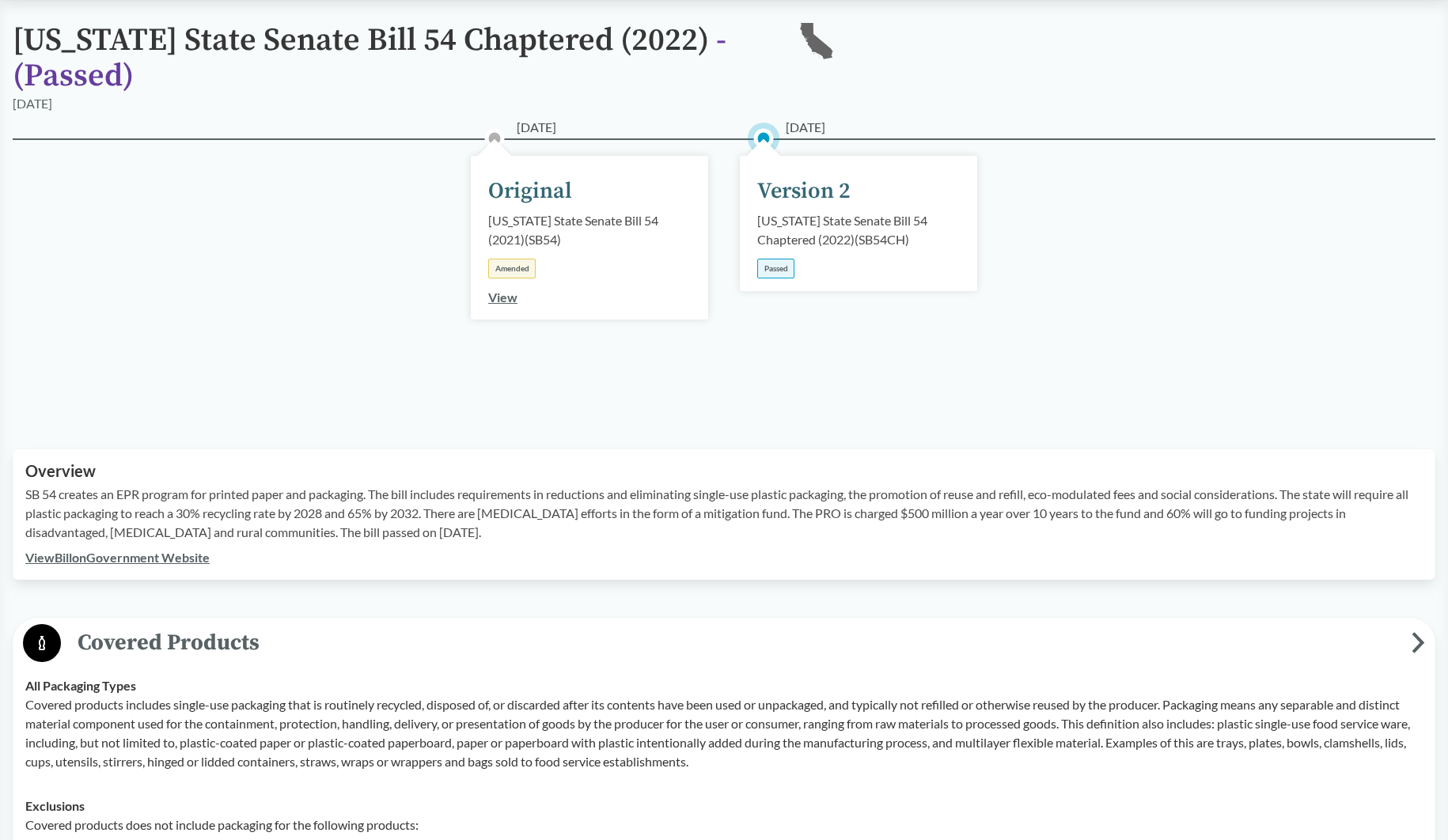
scroll to position [0, 0]
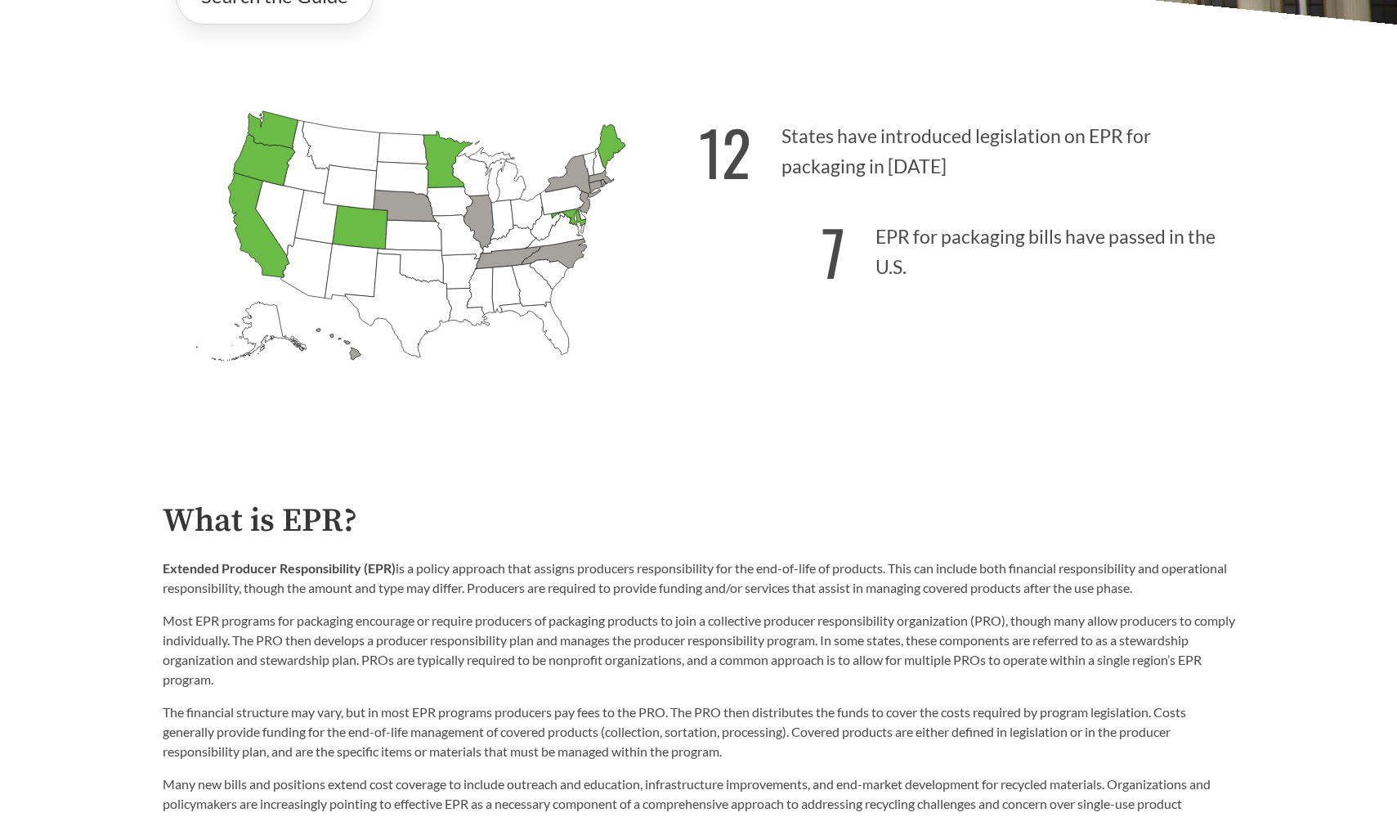
scroll to position [82, 0]
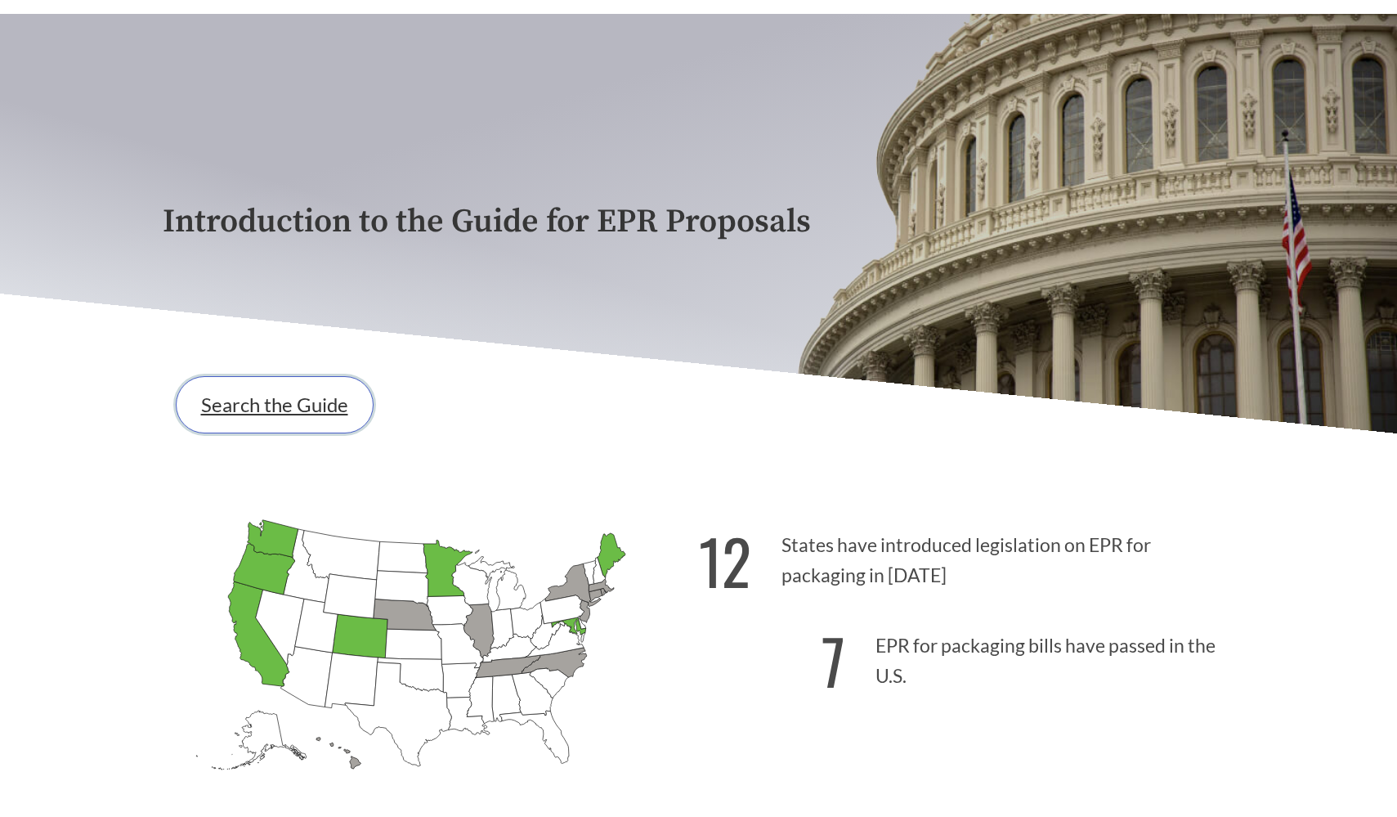
click at [268, 398] on link "Search the Guide" at bounding box center [275, 404] width 198 height 57
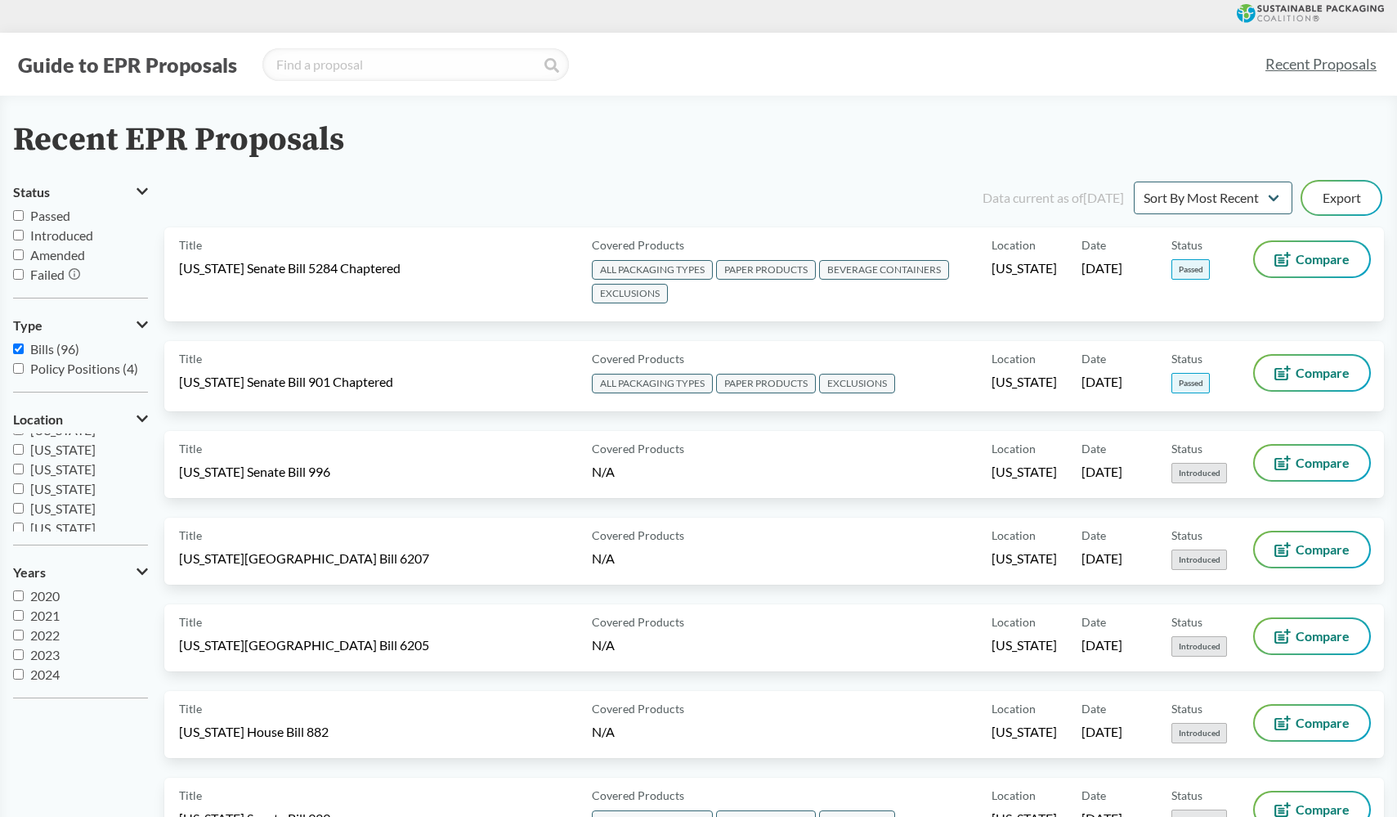
scroll to position [262, 0]
click at [71, 478] on span "[US_STATE]" at bounding box center [62, 476] width 65 height 16
click at [24, 478] on input "[US_STATE]" at bounding box center [18, 475] width 11 height 11
checkbox input "true"
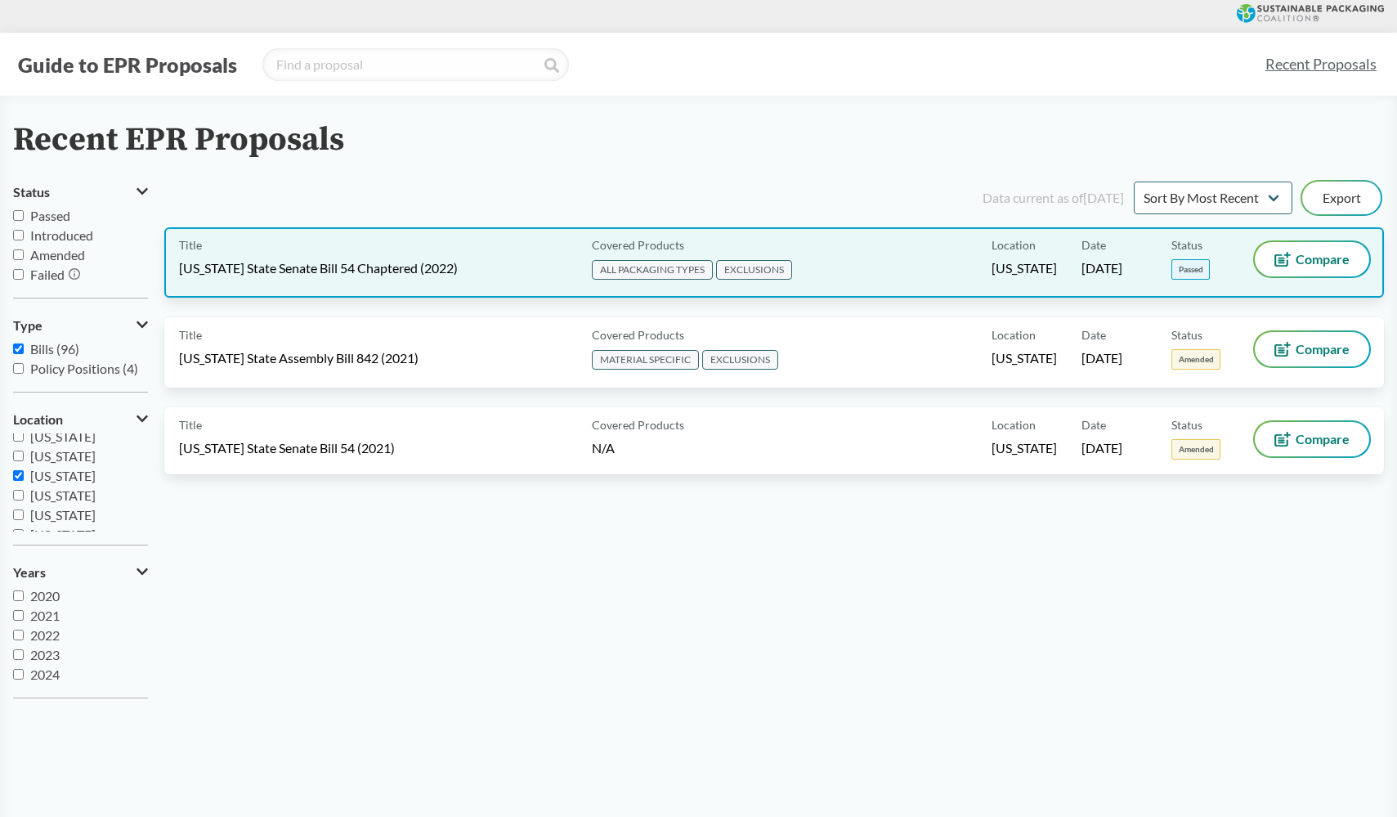
click at [412, 252] on div "Title [US_STATE] State Senate Bill 54 Chaptered (2022)" at bounding box center [382, 262] width 406 height 41
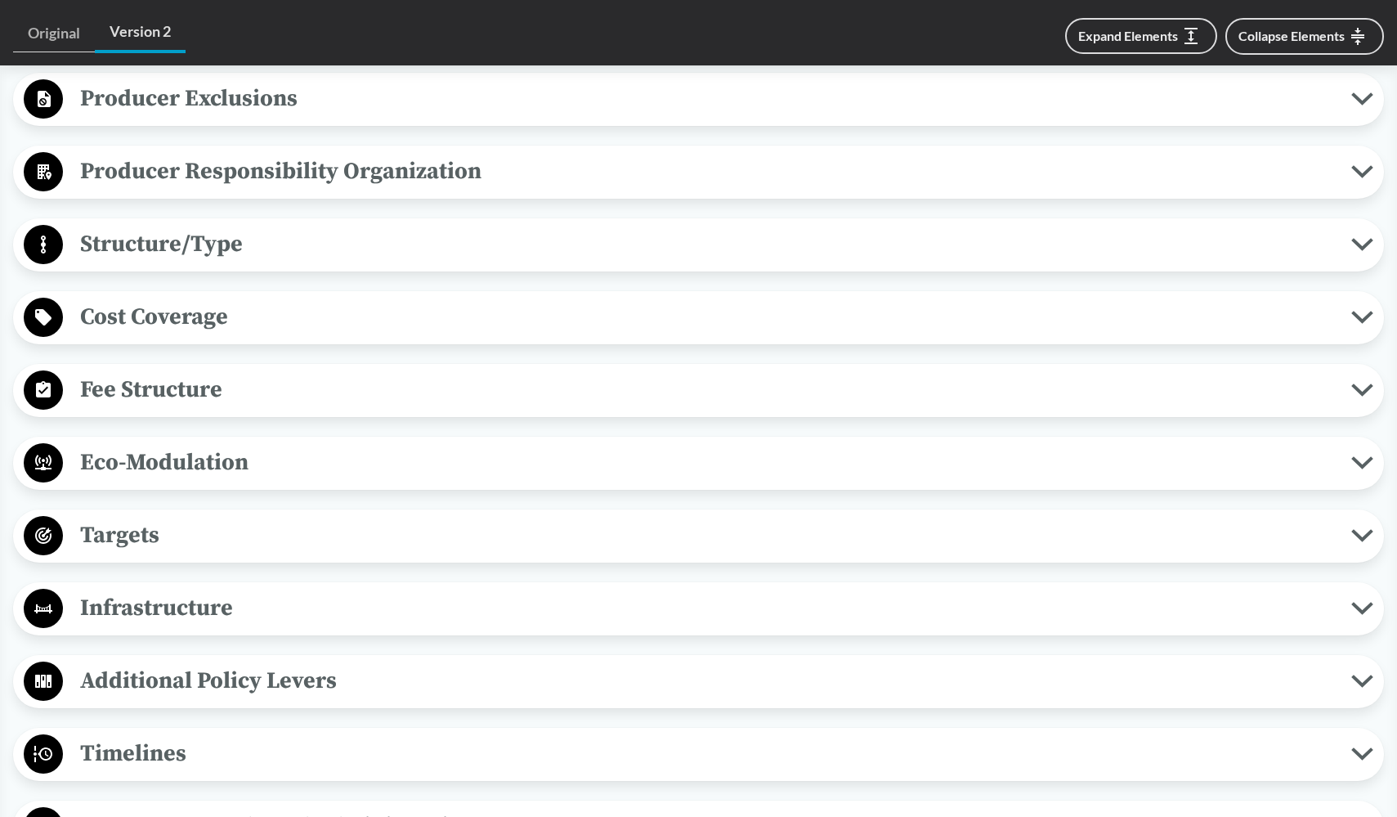
scroll to position [899, 0]
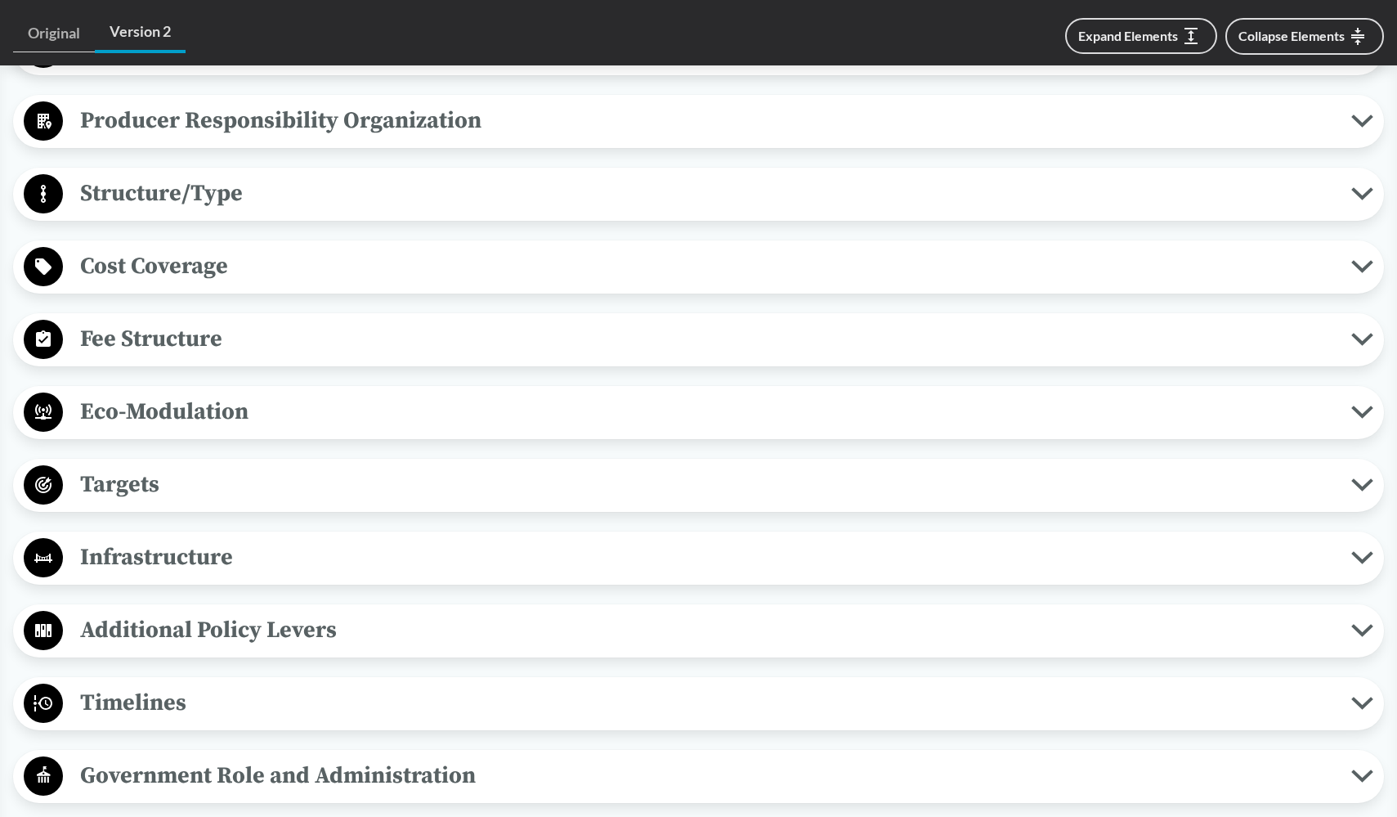
click at [126, 696] on span "Timelines" at bounding box center [707, 702] width 1288 height 37
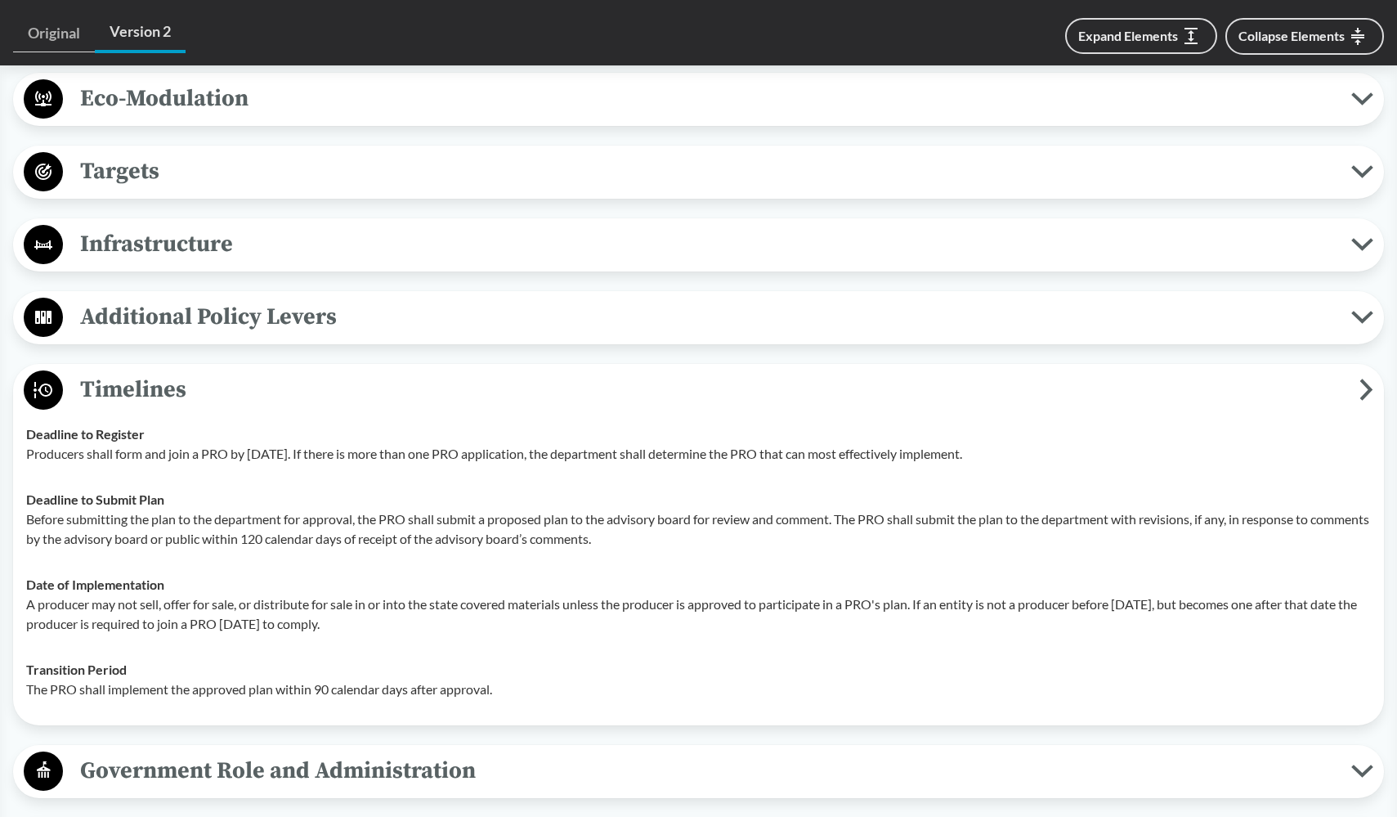
scroll to position [1226, 0]
